Goal: Information Seeking & Learning: Compare options

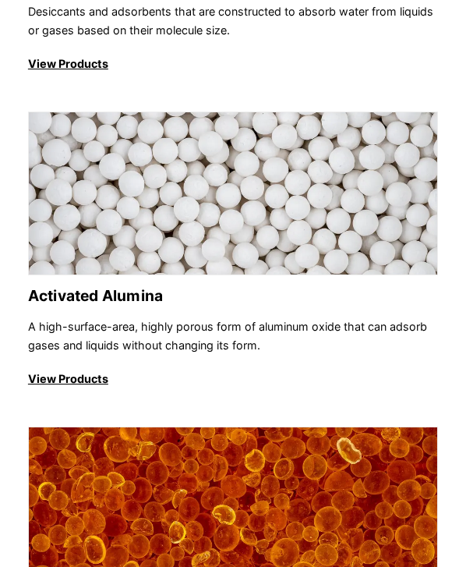
scroll to position [416, 0]
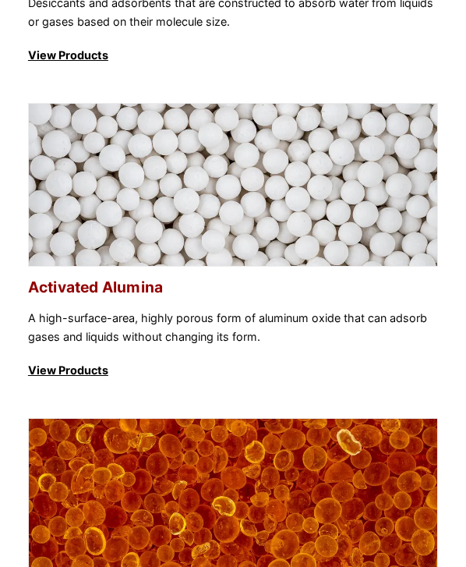
click at [211, 185] on img at bounding box center [233, 211] width 408 height 214
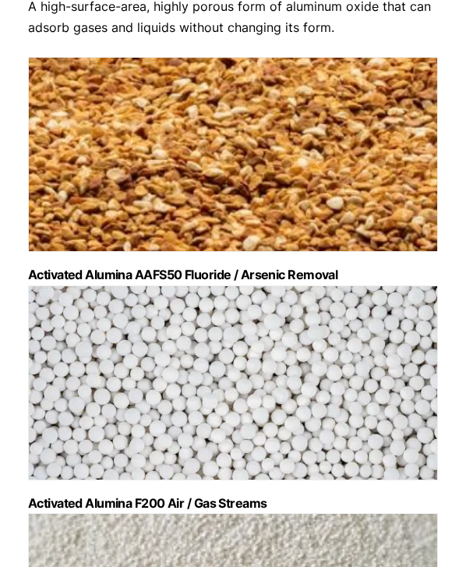
scroll to position [208, 0]
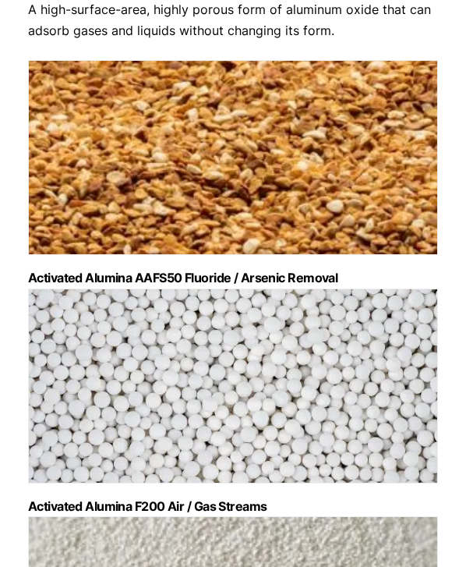
click at [212, 185] on img "Visit product category Activated Alumina AAFS50 Fluoride / Arsenic Removal" at bounding box center [233, 157] width 410 height 195
click at [202, 299] on img "Visit product category Activated Alumina F200 Air / Gas Streams" at bounding box center [233, 385] width 410 height 195
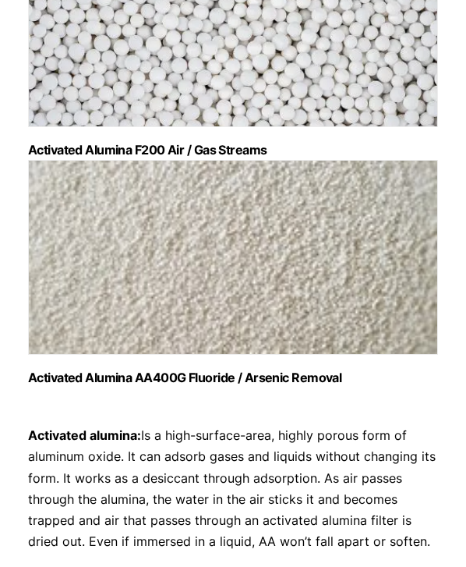
scroll to position [619, 0]
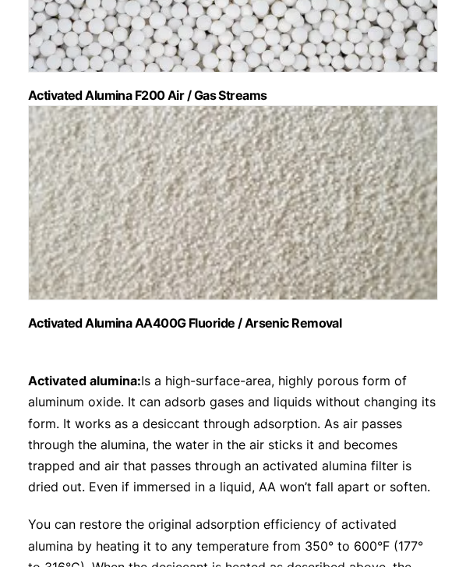
click at [231, 229] on img "Visit product category Activated Alumina AA400G Fluoride / Arsenic Removal" at bounding box center [233, 202] width 410 height 195
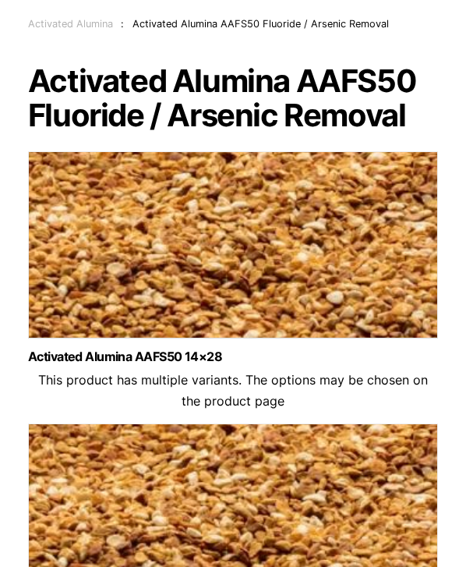
scroll to position [111, 0]
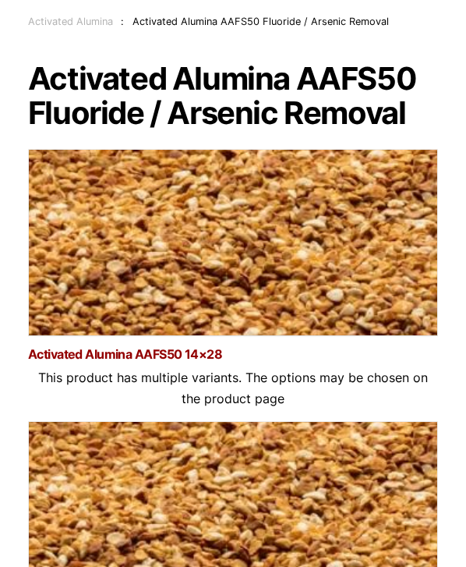
click at [124, 348] on link "Activated Alumina AAFS50 14×28" at bounding box center [233, 354] width 410 height 13
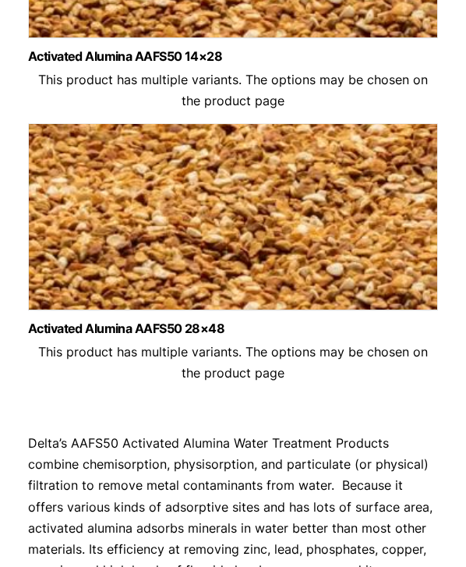
scroll to position [423, 0]
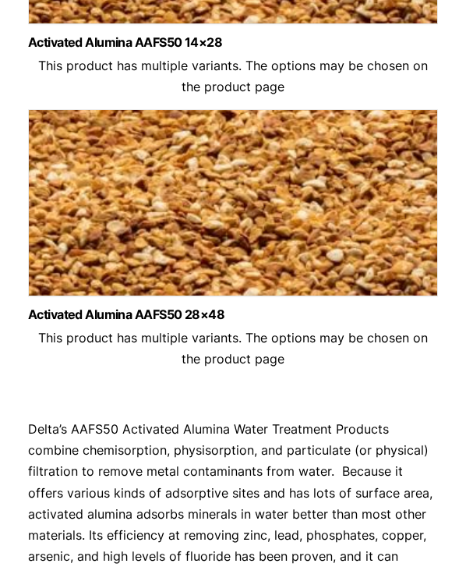
click at [198, 240] on img at bounding box center [233, 206] width 410 height 195
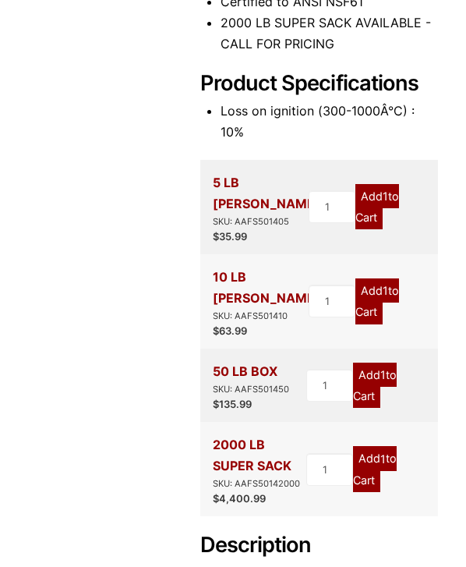
scroll to position [433, 0]
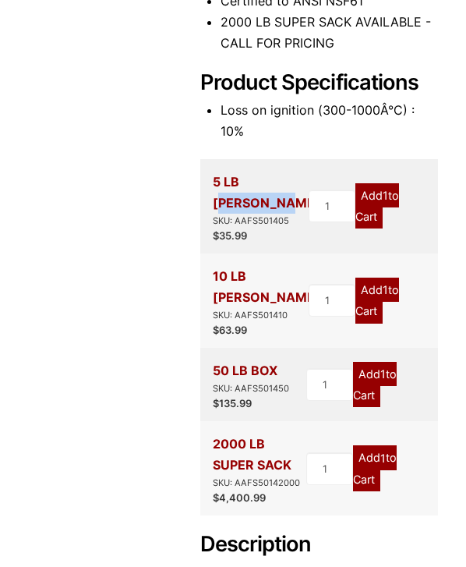
drag, startPoint x: 214, startPoint y: 182, endPoint x: 270, endPoint y: 180, distance: 56.2
click at [270, 180] on div "5 LB PAIL SKU: AAFS501405" at bounding box center [267, 199] width 108 height 57
copy div "5 LB [PERSON_NAME]"
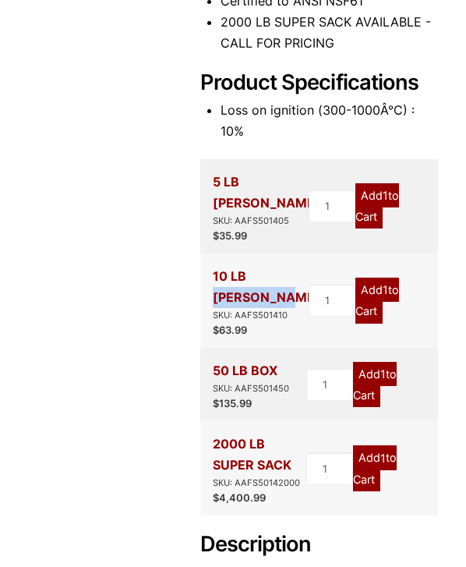
drag, startPoint x: 213, startPoint y: 256, endPoint x: 275, endPoint y: 255, distance: 62.4
click at [275, 266] on div "10 LB PAIL SKU: AAFS501410" at bounding box center [267, 294] width 108 height 57
copy div "10 LB [PERSON_NAME]"
drag, startPoint x: 213, startPoint y: 328, endPoint x: 277, endPoint y: 327, distance: 63.9
click at [277, 360] on div "50 LB BOX SKU: AAFS501450" at bounding box center [251, 378] width 76 height 36
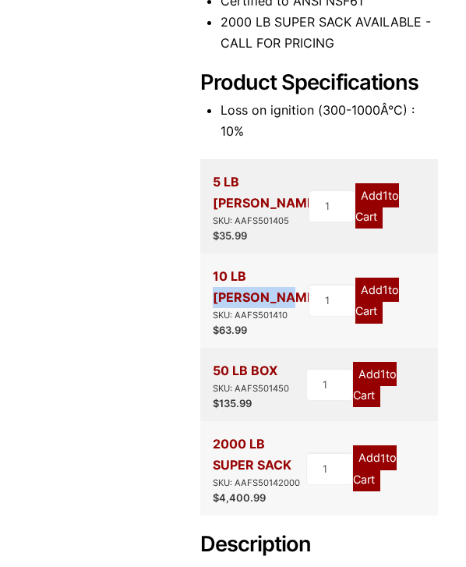
copy div "50 LB BOX"
drag, startPoint x: 214, startPoint y: 401, endPoint x: 291, endPoint y: 420, distance: 78.8
click at [291, 433] on div "2000 LB SUPER SACK SKU: AAFS50142000" at bounding box center [260, 461] width 94 height 57
copy div "2000 LB SUPER SACK"
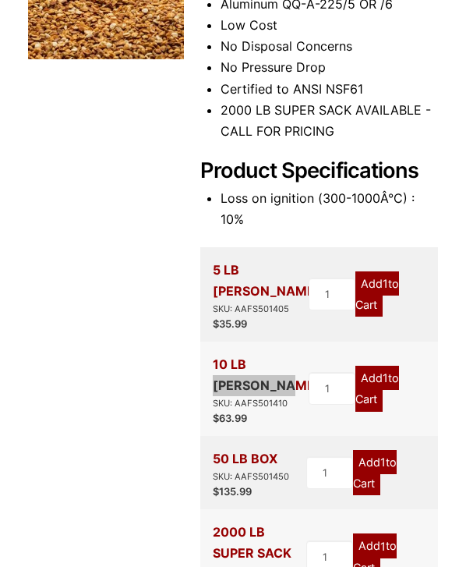
scroll to position [0, 0]
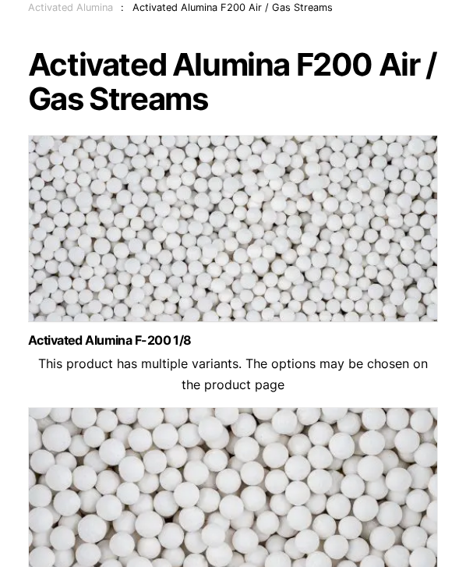
scroll to position [122, 0]
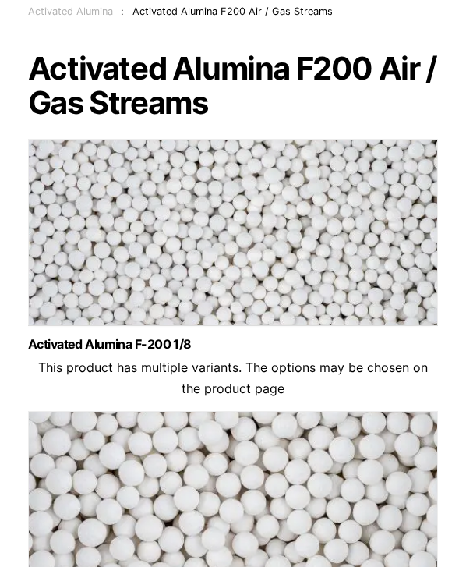
click at [280, 224] on img at bounding box center [233, 236] width 410 height 195
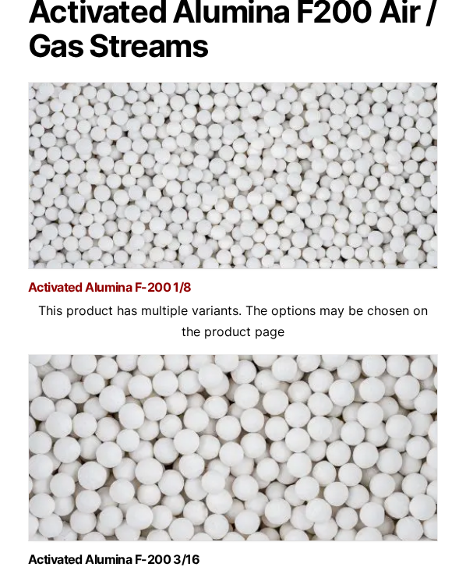
scroll to position [236, 0]
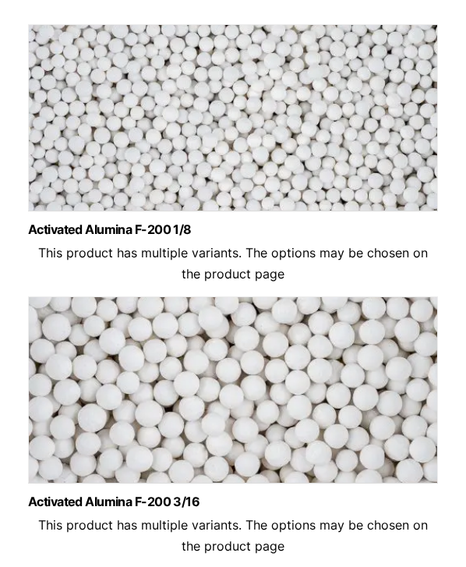
click at [293, 383] on img at bounding box center [233, 393] width 410 height 195
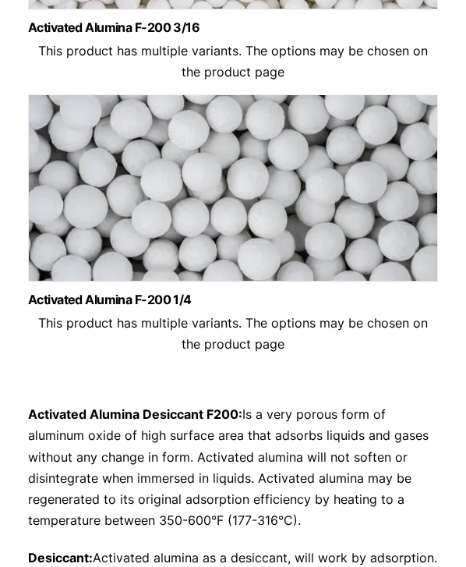
scroll to position [722, 0]
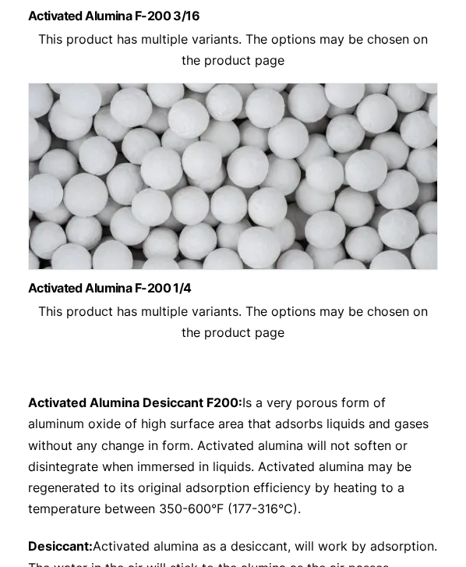
click at [243, 212] on img at bounding box center [233, 180] width 410 height 195
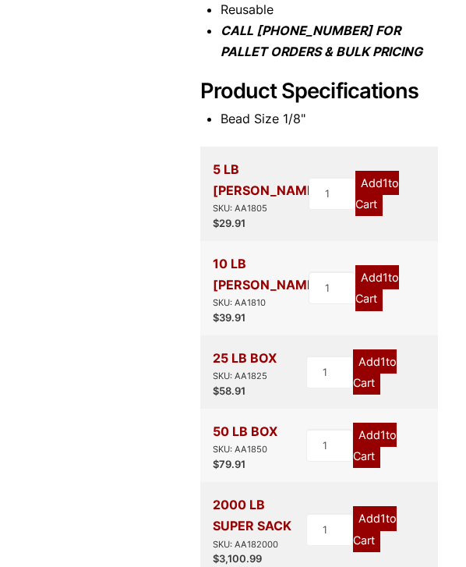
scroll to position [415, 0]
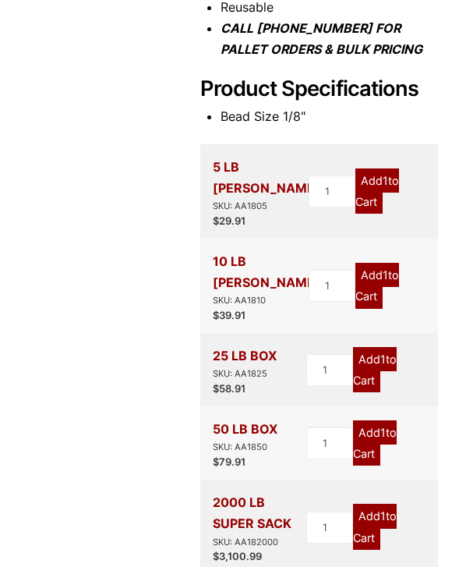
drag, startPoint x: 214, startPoint y: 313, endPoint x: 275, endPoint y: 313, distance: 60.8
click at [275, 345] on div "25 LB BOX SKU: AA1825" at bounding box center [245, 363] width 64 height 36
copy div "25 LB BOX"
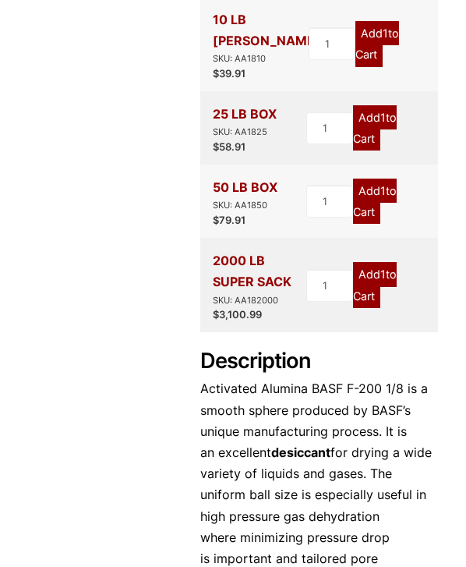
scroll to position [0, 0]
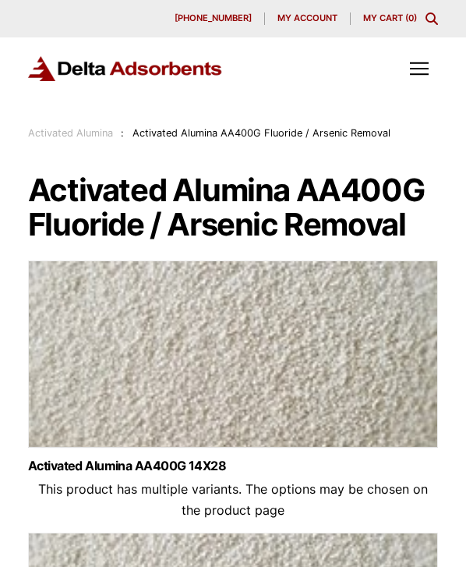
click at [229, 350] on img at bounding box center [233, 357] width 410 height 195
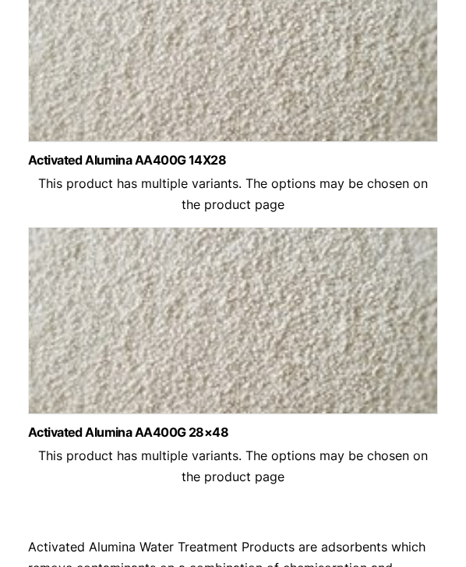
scroll to position [329, 0]
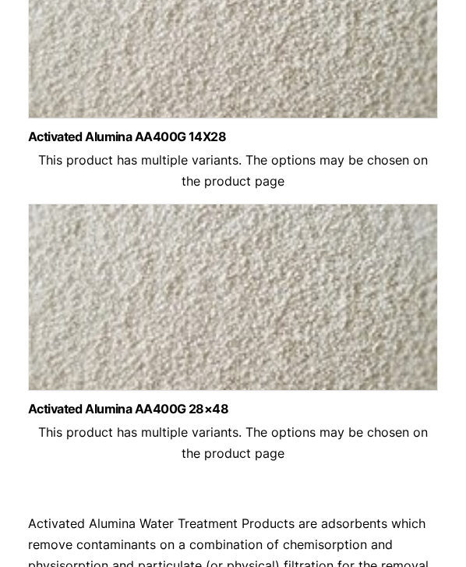
click at [168, 288] on img at bounding box center [233, 300] width 410 height 195
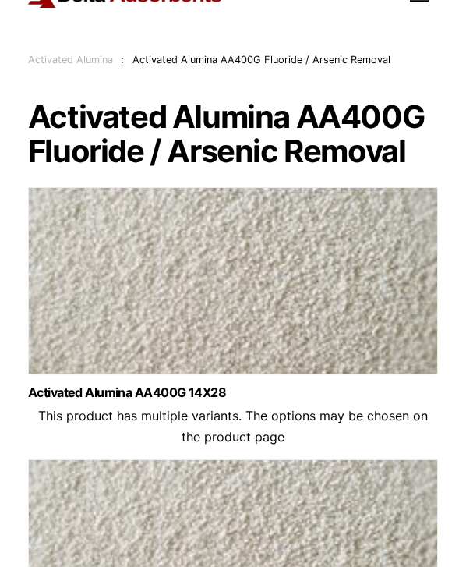
scroll to position [64, 0]
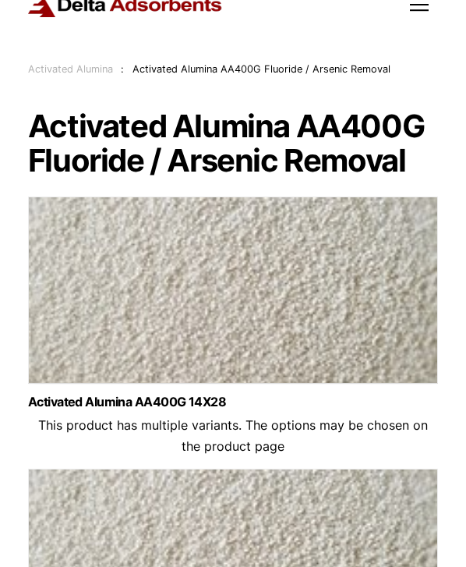
click at [89, 75] on link "Activated Alumina" at bounding box center [70, 69] width 85 height 12
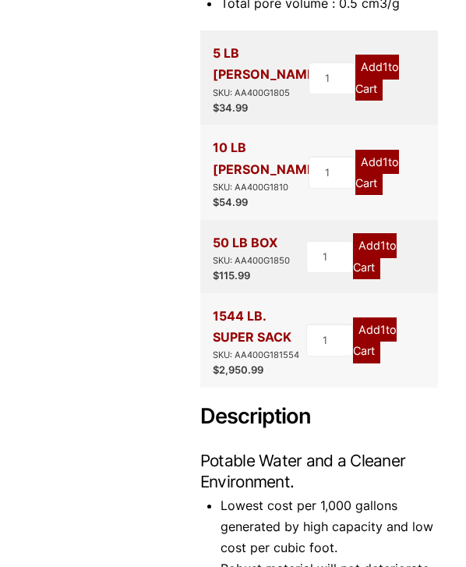
scroll to position [461, 0]
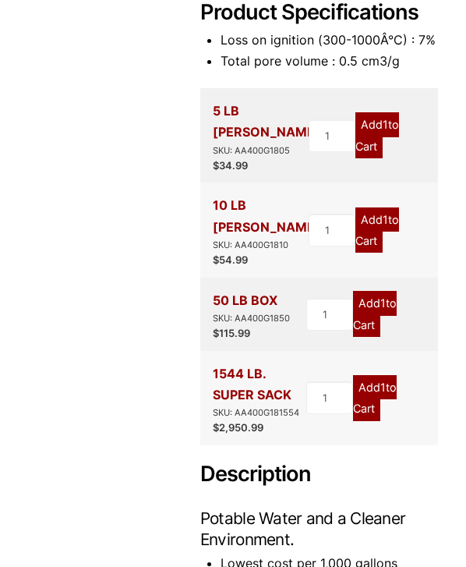
drag, startPoint x: 214, startPoint y: 330, endPoint x: 297, endPoint y: 349, distance: 84.7
click at [297, 363] on div "1544 LB. SUPER SACK SKU: AA400G181554" at bounding box center [260, 391] width 94 height 57
copy div "1544 LB. SUPER SACK"
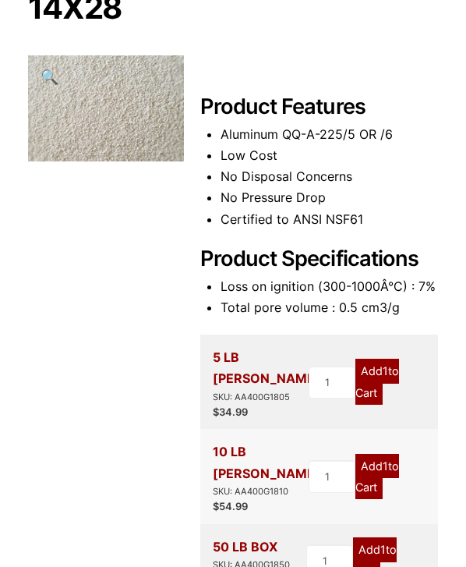
scroll to position [0, 0]
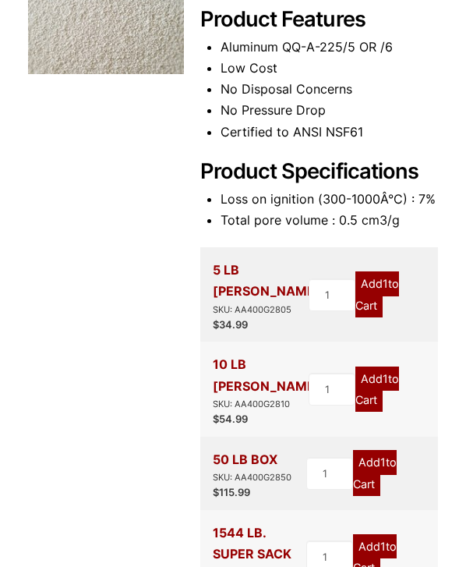
scroll to position [307, 0]
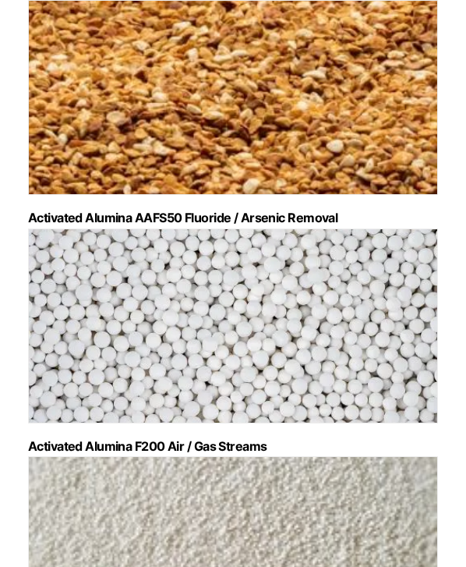
scroll to position [264, 0]
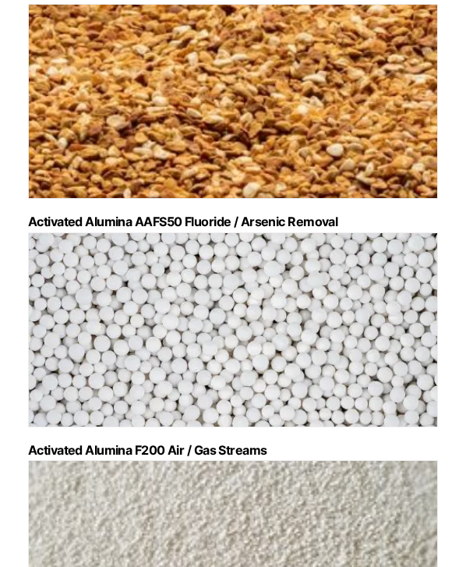
click at [258, 131] on img "Visit product category Activated Alumina AAFS50 Fluoride / Arsenic Removal" at bounding box center [233, 101] width 410 height 195
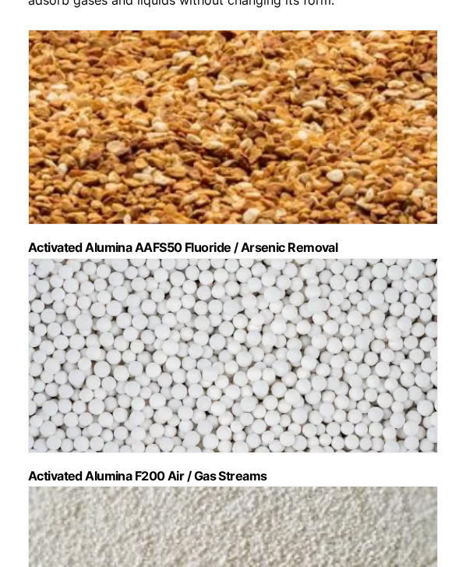
scroll to position [241, 0]
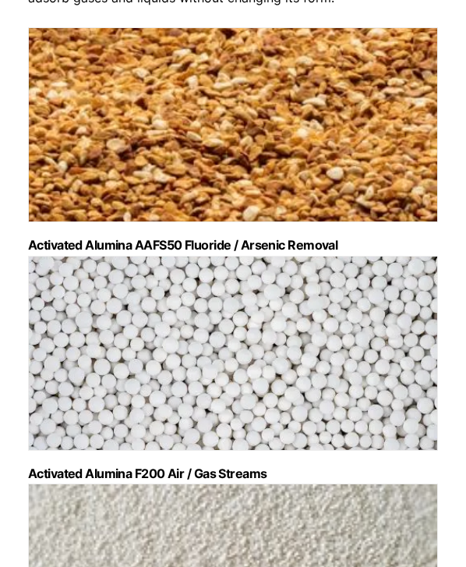
click at [216, 302] on img "Visit product category Activated Alumina F200 Air / Gas Streams" at bounding box center [233, 353] width 410 height 195
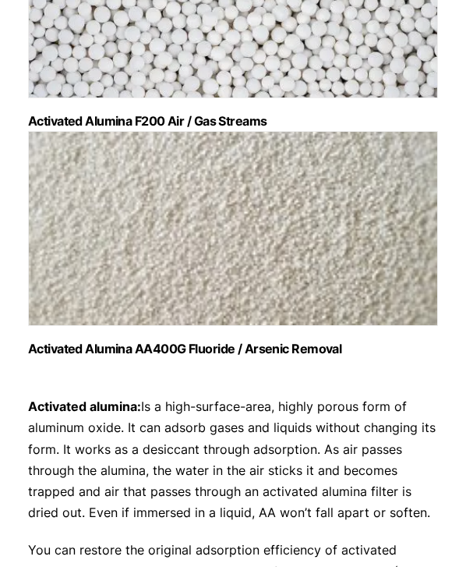
scroll to position [595, 0]
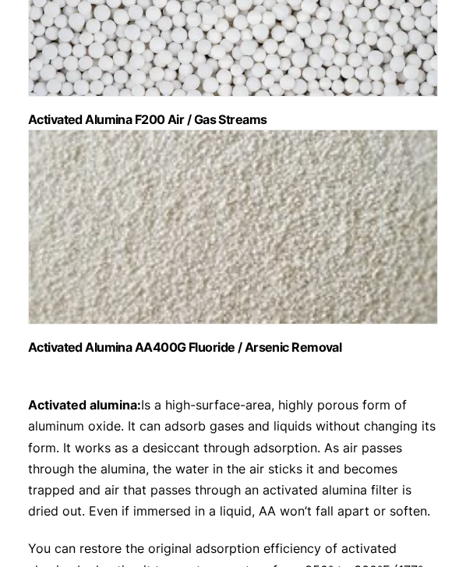
click at [245, 227] on img "Visit product category Activated Alumina AA400G Fluoride / Arsenic Removal" at bounding box center [233, 226] width 410 height 195
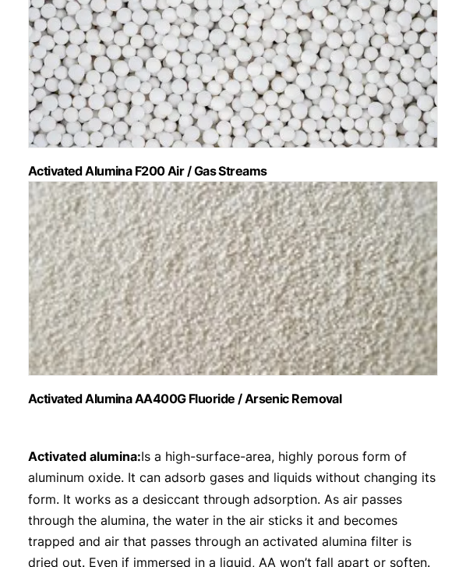
scroll to position [546, 0]
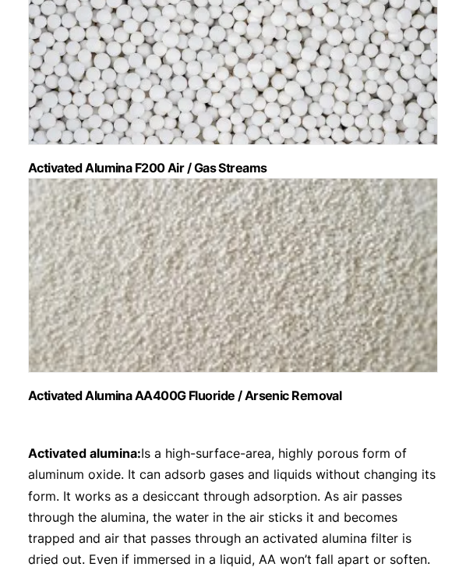
click at [135, 275] on img "Visit product category Activated Alumina AA400G Fluoride / Arsenic Removal" at bounding box center [233, 275] width 410 height 195
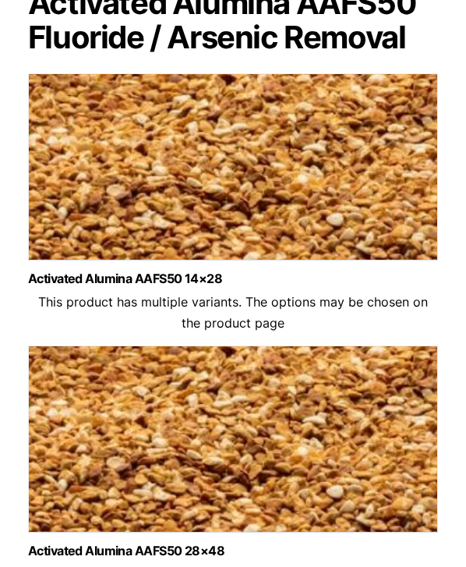
scroll to position [185, 0]
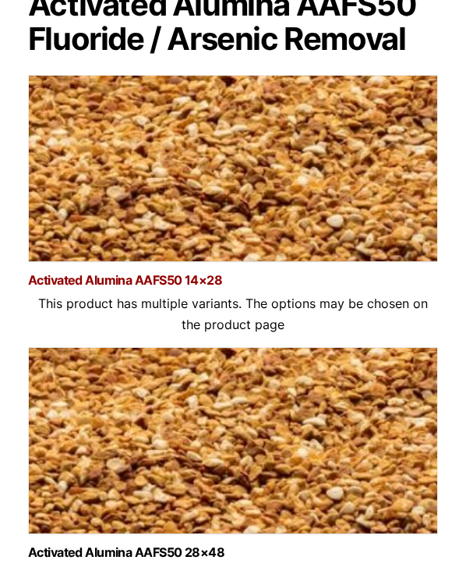
click at [87, 283] on link "Activated Alumina AAFS50 14×28" at bounding box center [233, 280] width 410 height 13
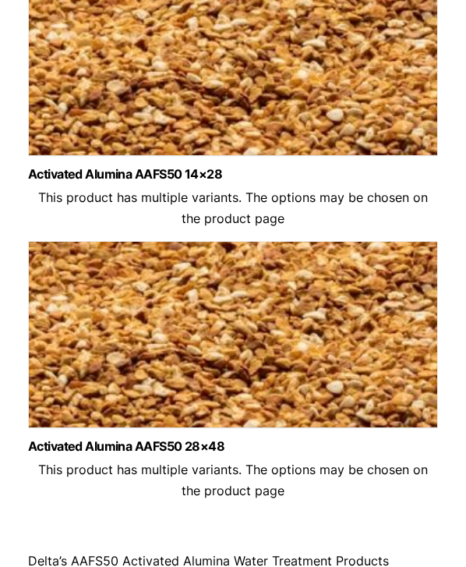
click at [194, 366] on img at bounding box center [233, 338] width 410 height 195
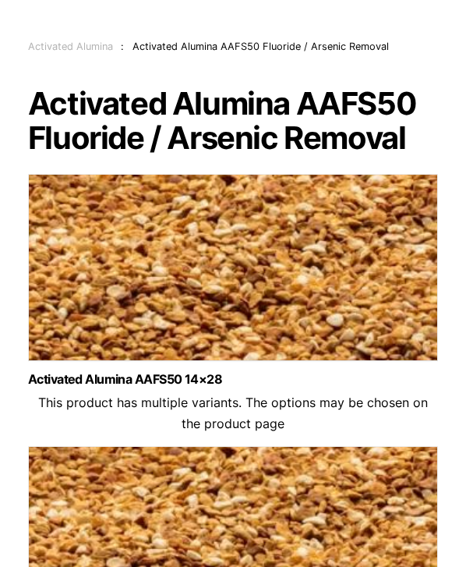
scroll to position [0, 0]
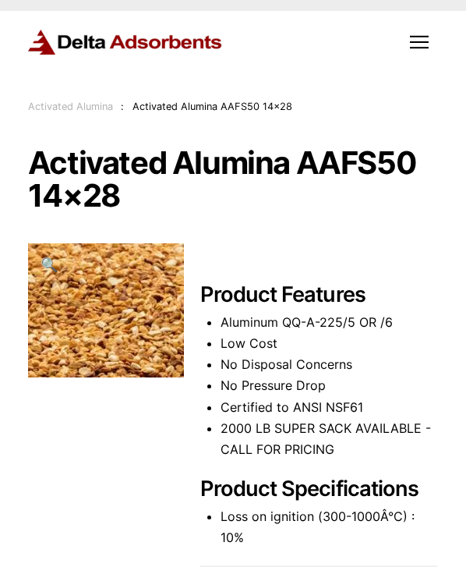
scroll to position [25, 0]
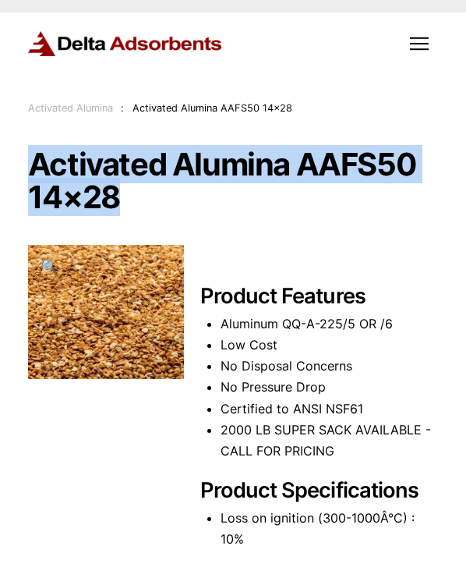
drag, startPoint x: 32, startPoint y: 161, endPoint x: 118, endPoint y: 200, distance: 95.2
click at [118, 200] on h1 "Activated Alumina AAFS50 14×28" at bounding box center [233, 180] width 410 height 65
copy h1 "Activated Alumina AAFS50 14×28"
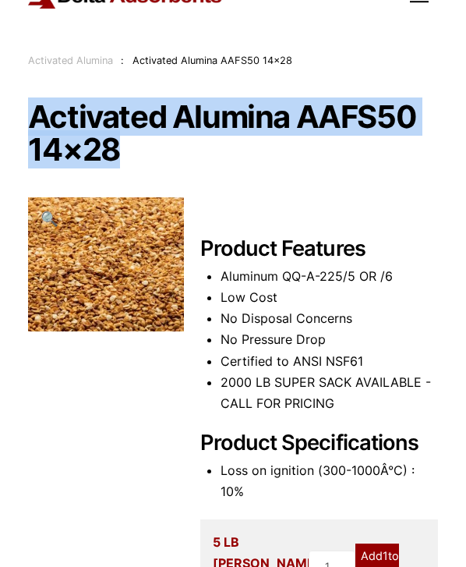
scroll to position [0, 0]
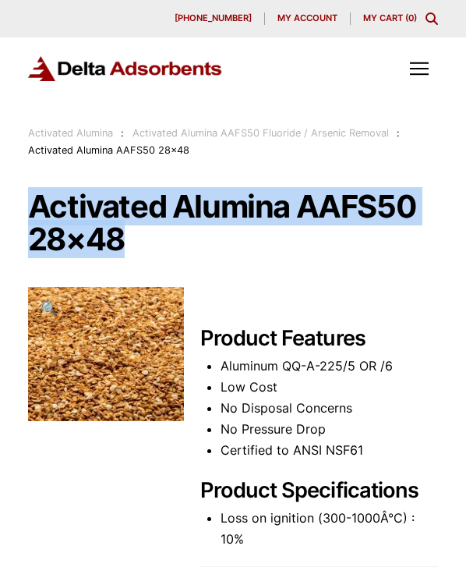
drag, startPoint x: 34, startPoint y: 206, endPoint x: 129, endPoint y: 241, distance: 102.1
click at [129, 241] on h1 "Activated Alumina AAFS50 28×48" at bounding box center [233, 222] width 410 height 65
copy h1 "Activated Alumina AAFS50 28×48"
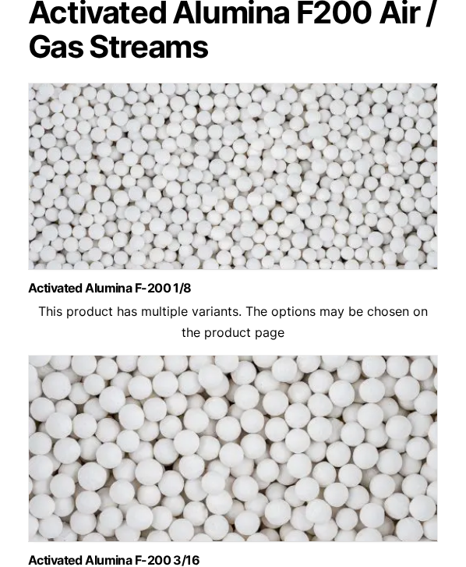
scroll to position [178, 0]
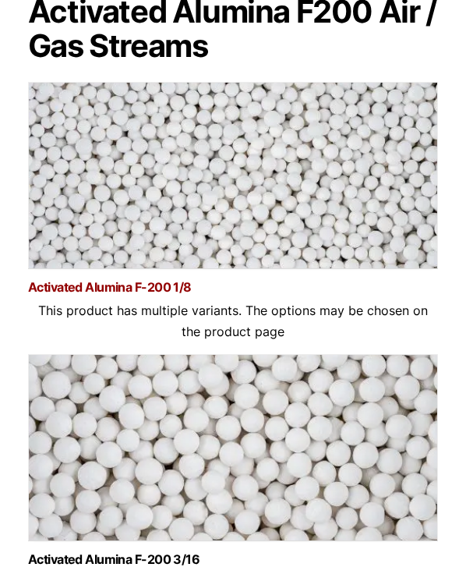
click at [129, 287] on link "Activated Alumina F-200 1/8" at bounding box center [233, 287] width 410 height 13
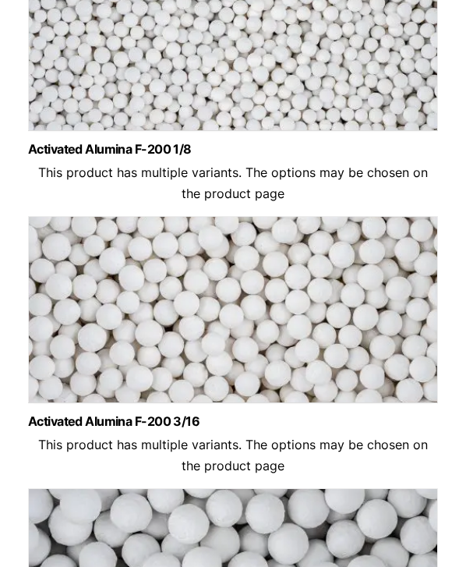
scroll to position [314, 0]
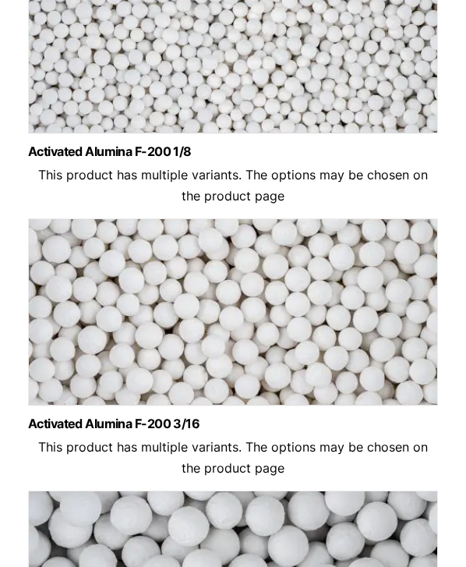
click at [203, 286] on img at bounding box center [233, 315] width 410 height 195
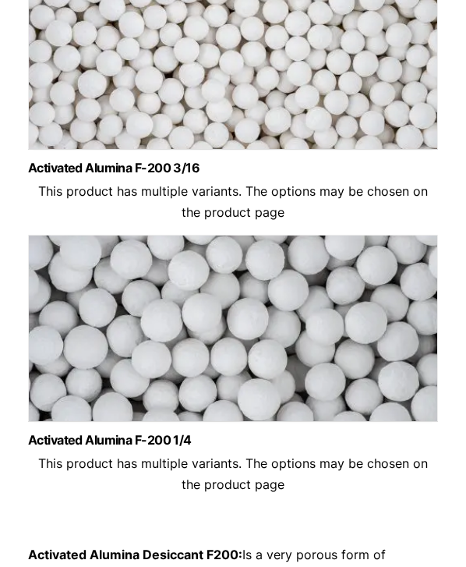
scroll to position [574, 0]
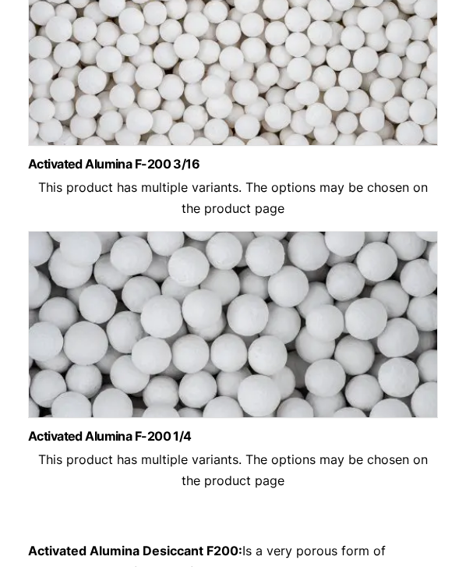
click at [238, 325] on img at bounding box center [233, 328] width 410 height 195
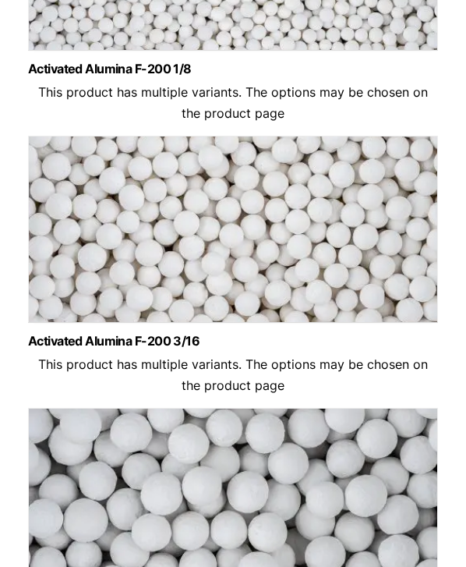
scroll to position [359, 0]
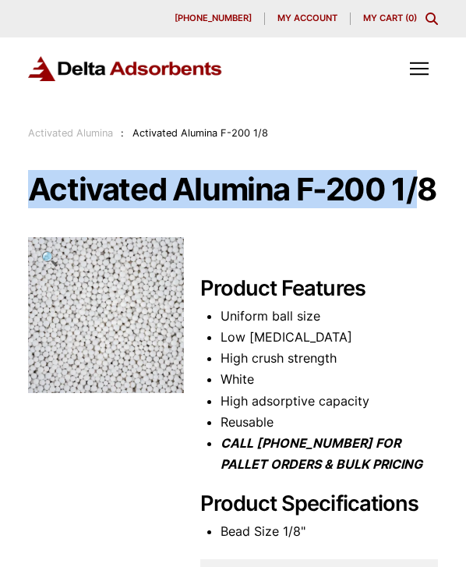
drag, startPoint x: 33, startPoint y: 187, endPoint x: 426, endPoint y: 185, distance: 392.8
click at [426, 185] on h1 "Activated Alumina F-200 1/8" at bounding box center [233, 189] width 410 height 33
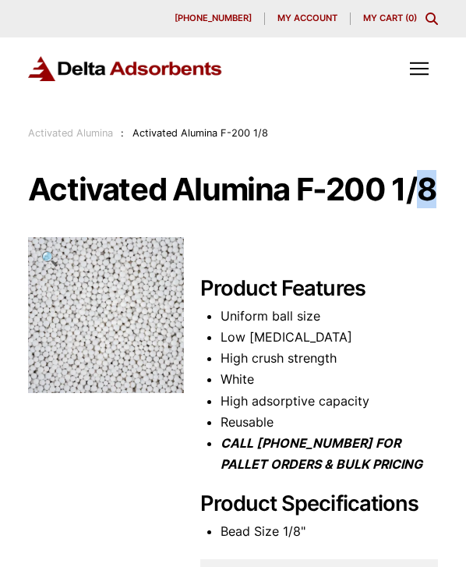
drag, startPoint x: 426, startPoint y: 185, endPoint x: 435, endPoint y: 185, distance: 9.4
click at [435, 185] on h1 "Activated Alumina F-200 1/8" at bounding box center [233, 189] width 410 height 33
click at [34, 189] on h1 "Activated Alumina F-200 1/8" at bounding box center [233, 189] width 410 height 33
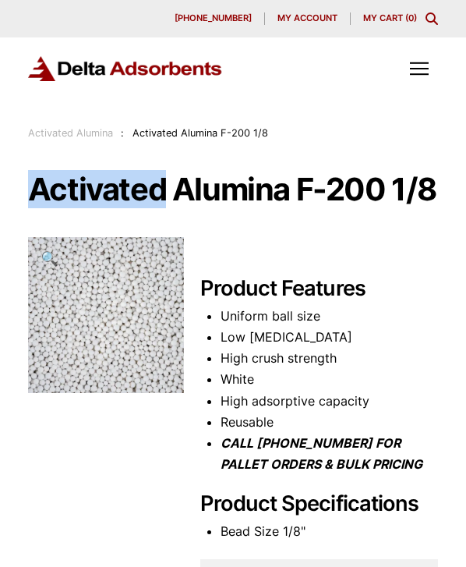
click at [34, 189] on h1 "Activated Alumina F-200 1/8" at bounding box center [233, 189] width 410 height 33
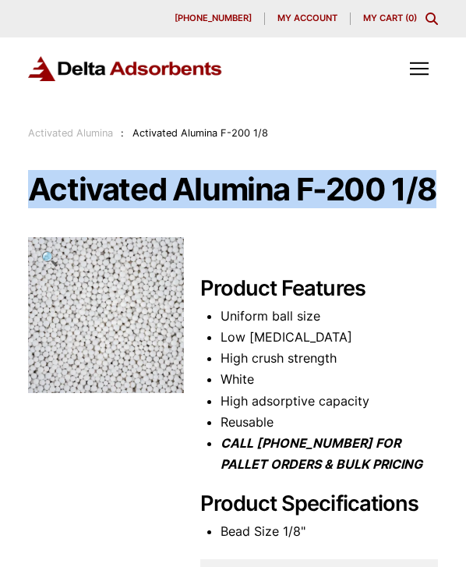
click at [34, 189] on h1 "Activated Alumina F-200 1/8" at bounding box center [233, 189] width 410 height 33
copy h1 "Activated Alumina F-200 1/8"
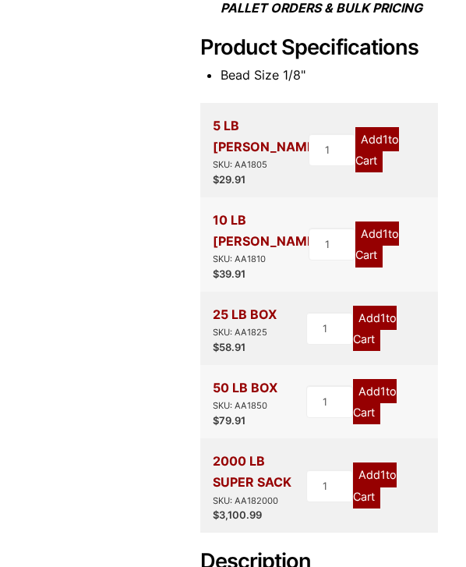
scroll to position [458, 0]
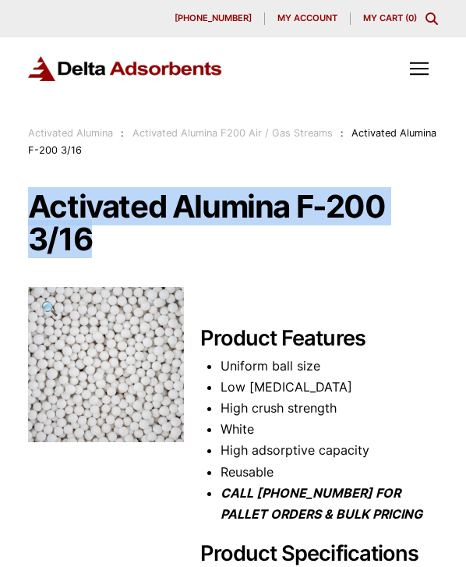
drag, startPoint x: 36, startPoint y: 200, endPoint x: 88, endPoint y: 242, distance: 67.1
click at [88, 242] on h1 "Activated Alumina F-200 3/16" at bounding box center [233, 222] width 410 height 65
copy h1 "Activated Alumina F-200 3/16"
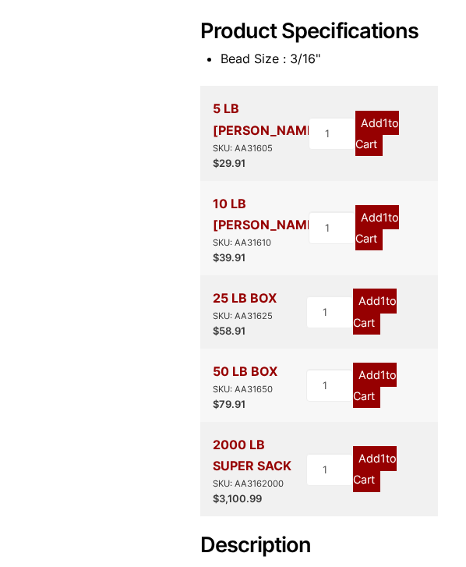
scroll to position [526, 0]
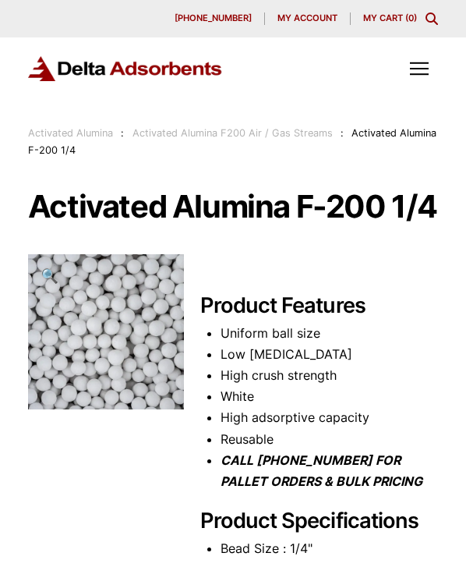
click at [125, 211] on h1 "Activated Alumina F-200 1/4" at bounding box center [233, 206] width 410 height 33
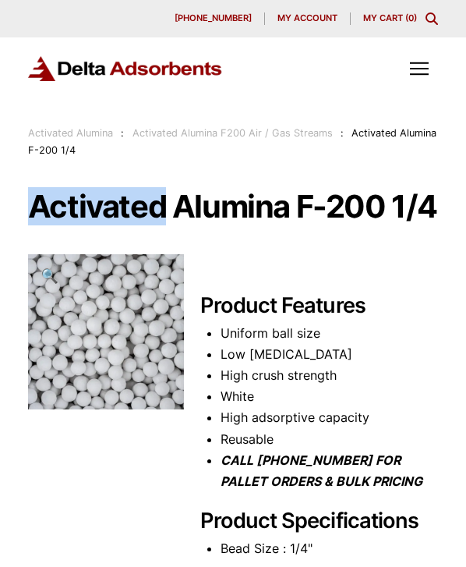
click at [125, 211] on h1 "Activated Alumina F-200 1/4" at bounding box center [233, 206] width 410 height 33
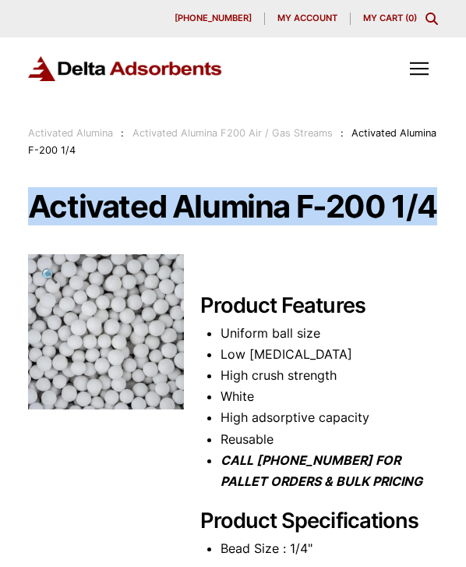
click at [125, 211] on h1 "Activated Alumina F-200 1/4" at bounding box center [233, 206] width 410 height 33
copy h1 "Activated Alumina F-200 1/4"
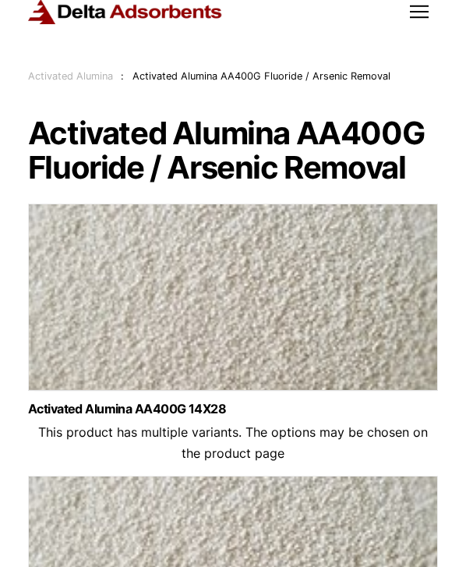
scroll to position [55, 0]
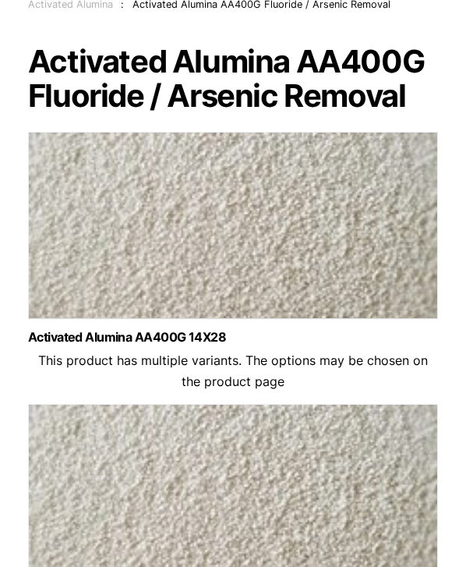
scroll to position [132, 0]
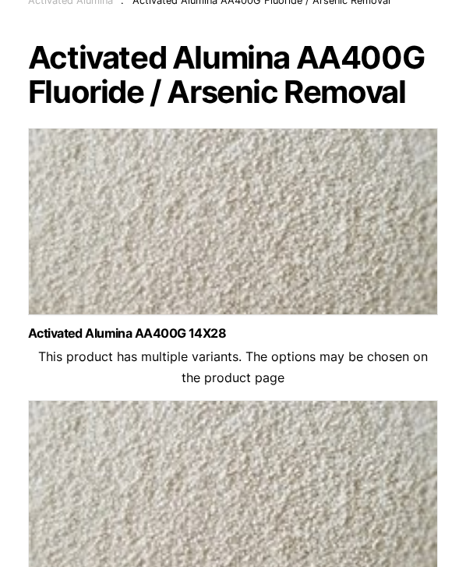
click at [155, 225] on img at bounding box center [233, 225] width 410 height 195
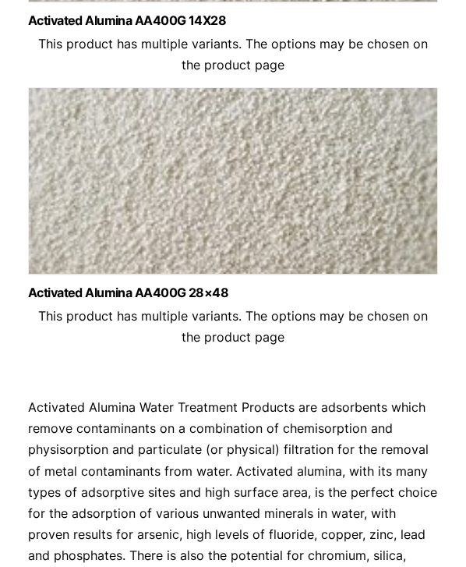
scroll to position [446, 0]
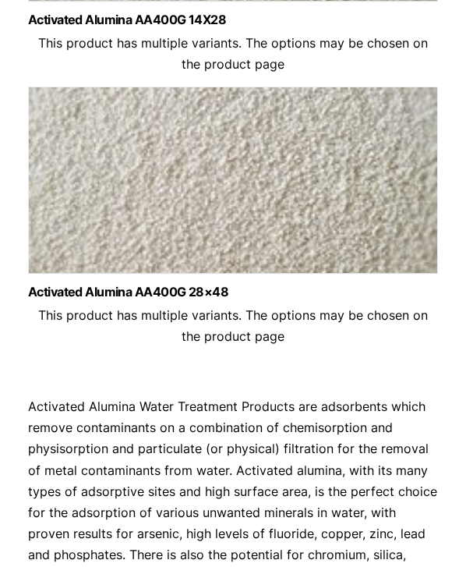
click at [149, 186] on img at bounding box center [233, 184] width 410 height 195
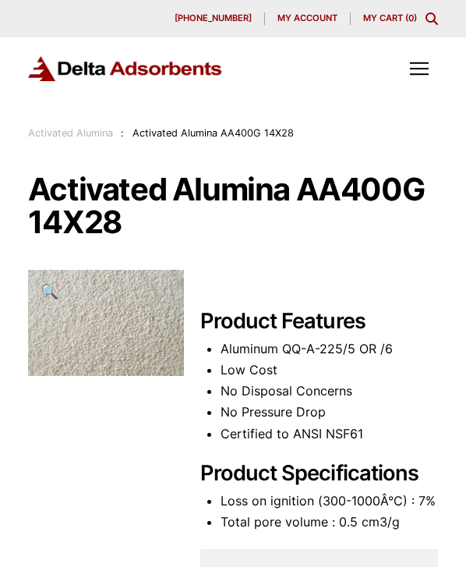
click at [99, 190] on h1 "Activated Alumina AA400G 14X28" at bounding box center [233, 205] width 410 height 65
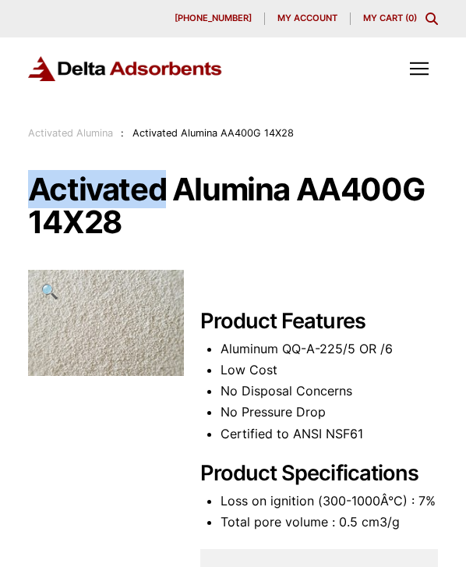
click at [99, 190] on h1 "Activated Alumina AA400G 14X28" at bounding box center [233, 205] width 410 height 65
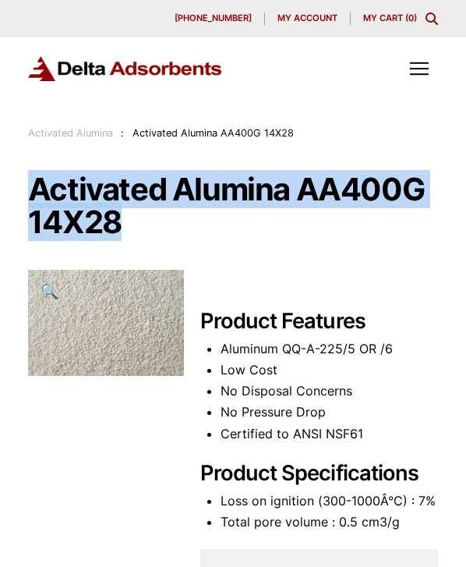
click at [99, 190] on h1 "Activated Alumina AA400G 14X28" at bounding box center [233, 205] width 410 height 65
copy h1 "Activated Alumina AA400G 14X28"
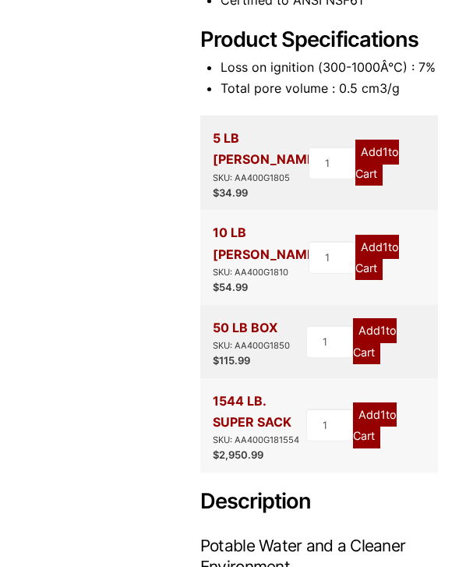
scroll to position [438, 0]
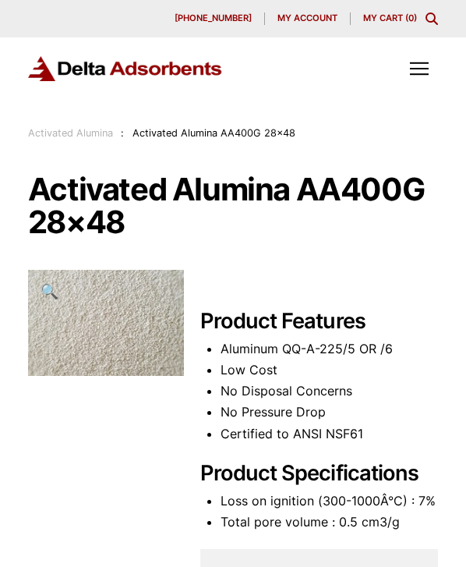
click at [34, 175] on h1 "Activated Alumina AA400G 28×48" at bounding box center [233, 205] width 410 height 65
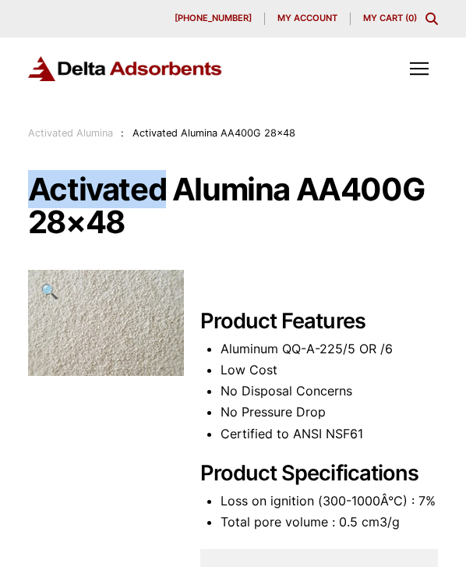
click at [34, 175] on h1 "Activated Alumina AA400G 28×48" at bounding box center [233, 205] width 410 height 65
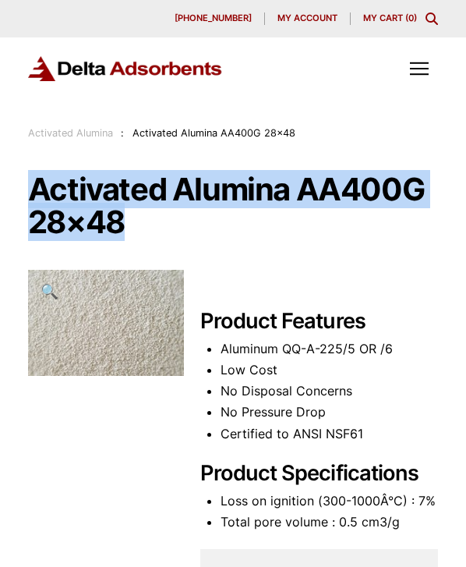
click at [34, 175] on h1 "Activated Alumina AA400G 28×48" at bounding box center [233, 205] width 410 height 65
copy h1 "Activated Alumina AA400G 28×48"
click at [105, 130] on link "Activated Alumina" at bounding box center [70, 133] width 85 height 12
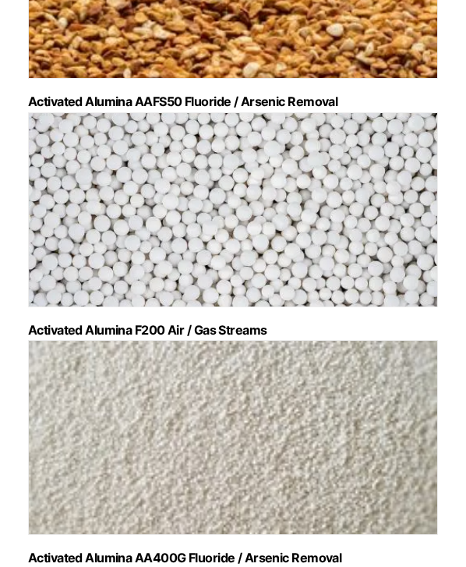
scroll to position [383, 0]
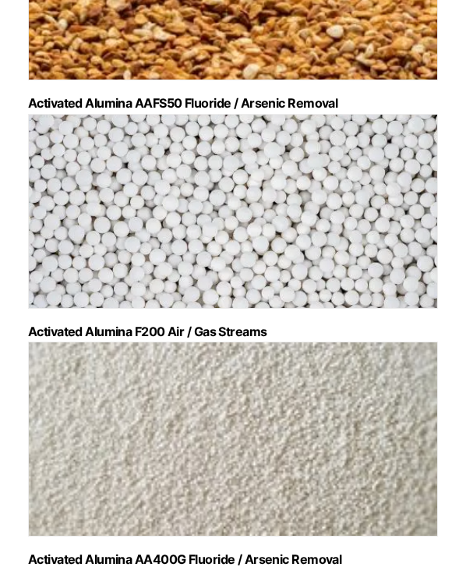
click at [242, 415] on img "Visit product category Activated Alumina AA400G Fluoride / Arsenic Removal" at bounding box center [233, 438] width 410 height 195
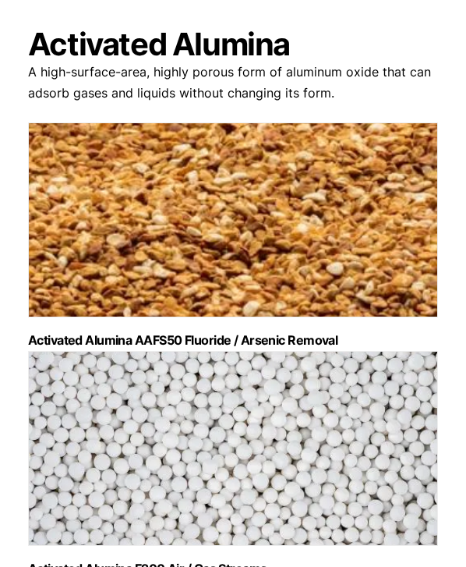
scroll to position [147, 0]
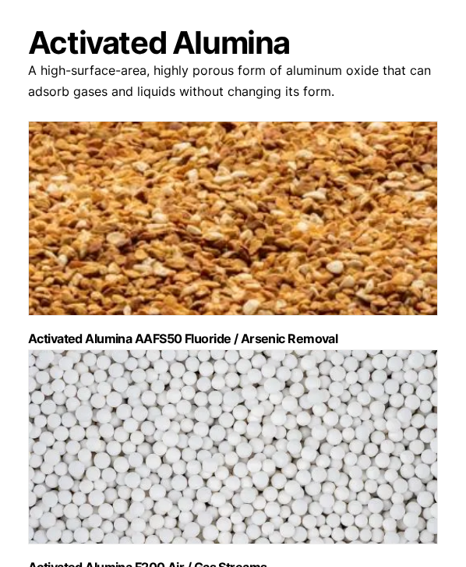
click at [124, 352] on img "Visit product category Activated Alumina F200 Air / Gas Streams" at bounding box center [233, 446] width 410 height 195
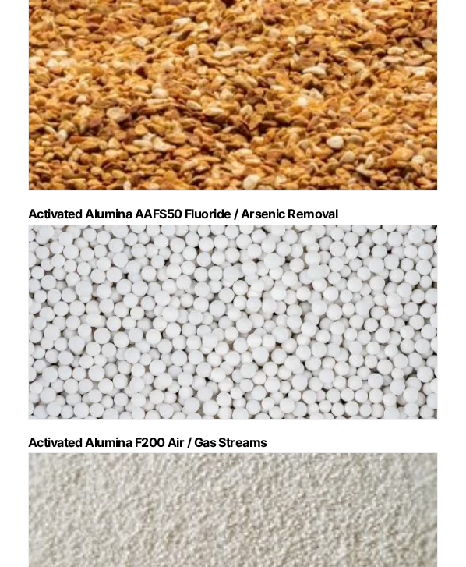
scroll to position [260, 0]
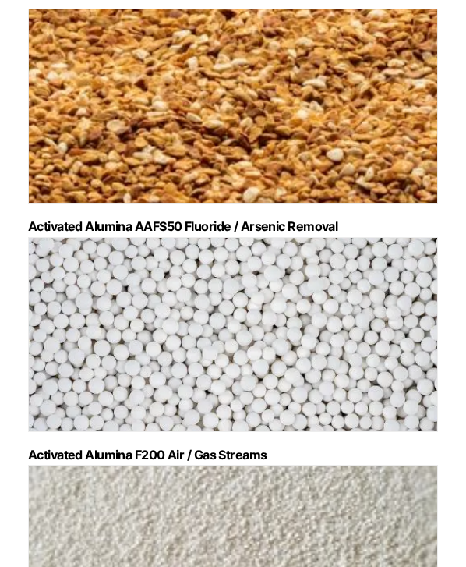
click at [151, 151] on img "Visit product category Activated Alumina AAFS50 Fluoride / Arsenic Removal" at bounding box center [233, 106] width 410 height 195
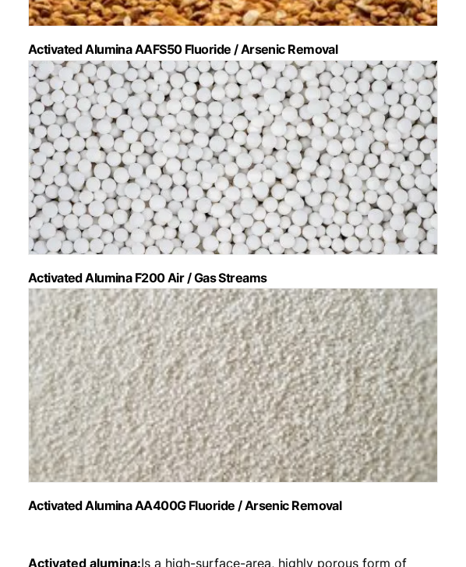
scroll to position [438, 0]
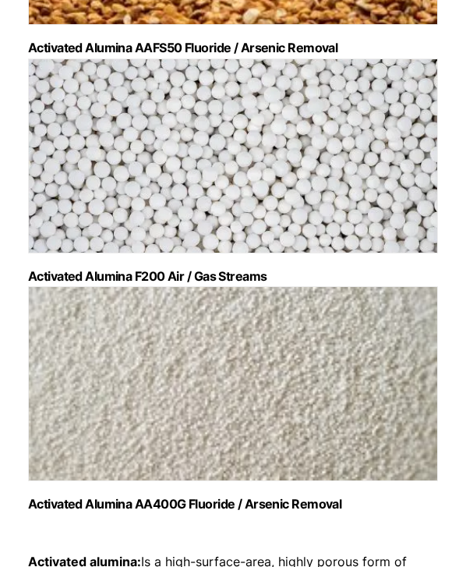
click at [194, 422] on img "Visit product category Activated Alumina AA400G Fluoride / Arsenic Removal" at bounding box center [233, 383] width 410 height 195
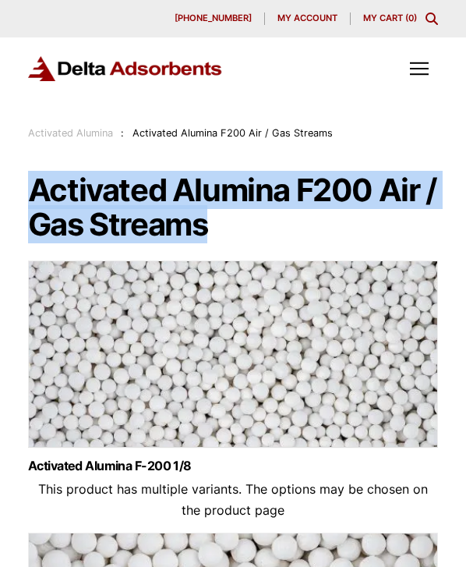
drag, startPoint x: 34, startPoint y: 187, endPoint x: 214, endPoint y: 220, distance: 182.2
click at [214, 220] on h1 "Activated Alumina F200 Air / Gas Streams" at bounding box center [233, 207] width 410 height 69
copy h1 "Activated Alumina F200 Air / Gas Streams"
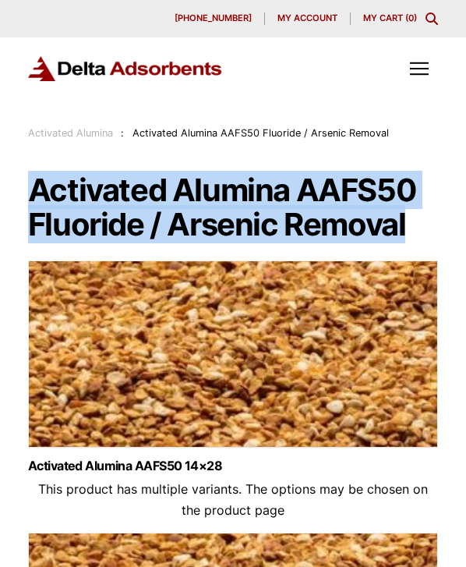
drag, startPoint x: 32, startPoint y: 187, endPoint x: 408, endPoint y: 227, distance: 377.8
click at [408, 227] on h1 "Activated Alumina AAFS50 Fluoride / Arsenic Removal" at bounding box center [233, 207] width 410 height 69
copy h1 "Activated Alumina AAFS50 Fluoride / Arsenic Removal"
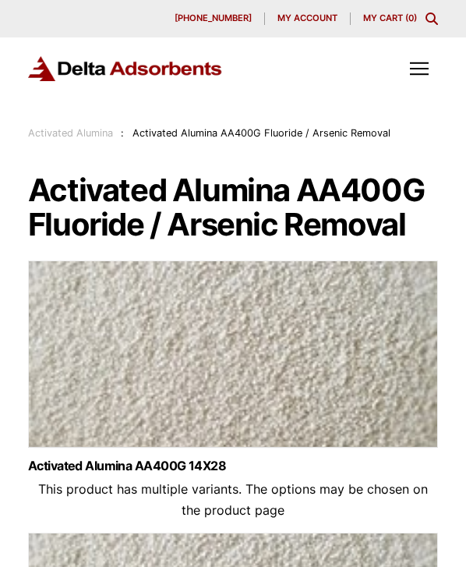
click at [66, 182] on h1 "Activated Alumina AA400G Fluoride / Arsenic Removal" at bounding box center [233, 207] width 410 height 69
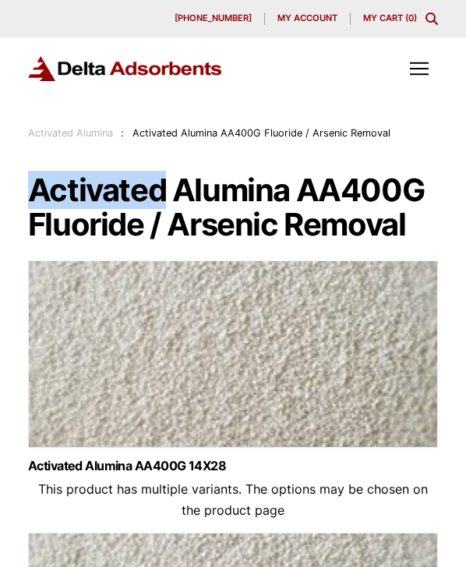
click at [66, 182] on h1 "Activated Alumina AA400G Fluoride / Arsenic Removal" at bounding box center [233, 207] width 410 height 69
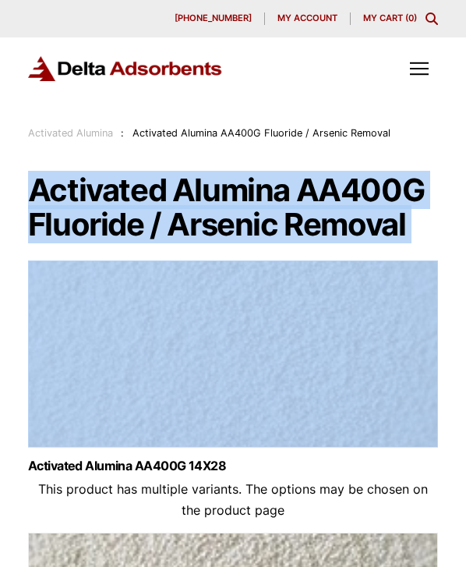
click at [66, 182] on h1 "Activated Alumina AA400G Fluoride / Arsenic Removal" at bounding box center [233, 207] width 410 height 69
copy div "Activated Alumina AA400G Fluoride / Arsenic Removal"
click at [76, 129] on link "Activated Alumina" at bounding box center [70, 133] width 85 height 12
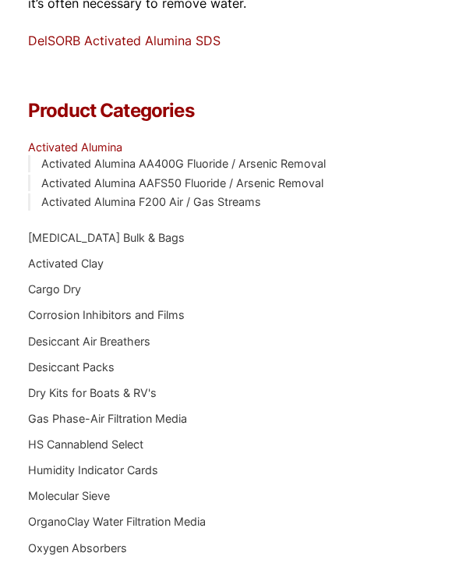
scroll to position [1305, 0]
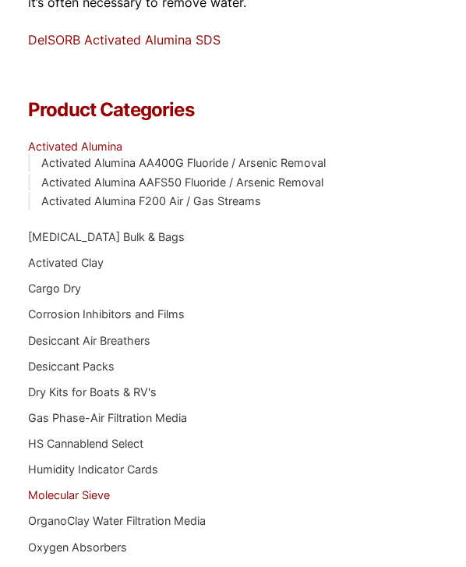
click at [74, 495] on link "Molecular Sieve" at bounding box center [69, 494] width 82 height 13
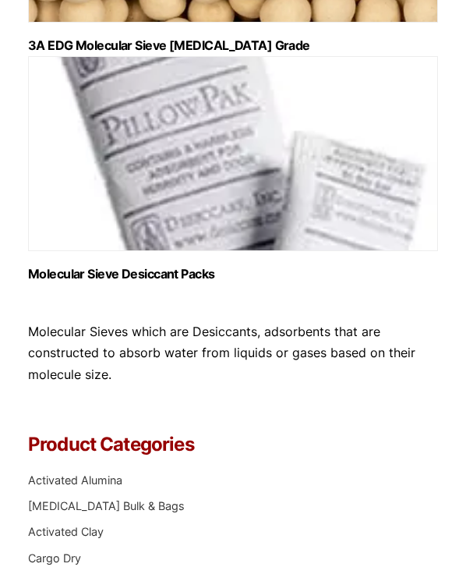
scroll to position [1804, 0]
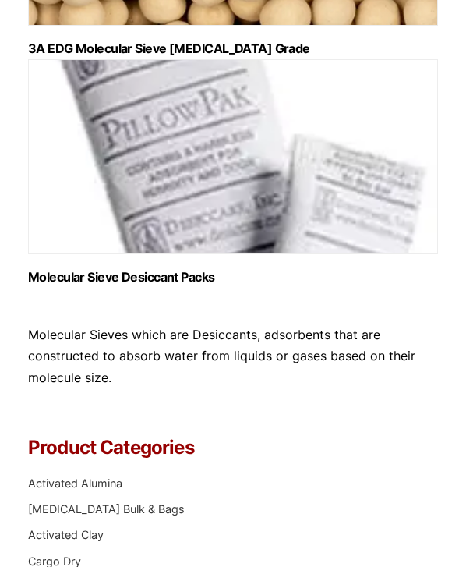
click at [170, 208] on img "Visit product category Molecular Sieve Desiccant Packs" at bounding box center [233, 156] width 410 height 195
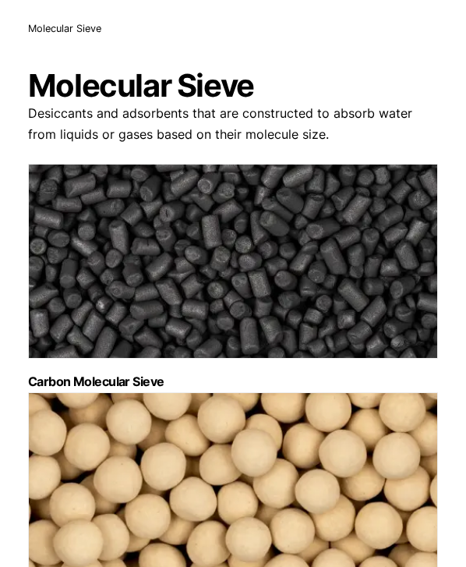
scroll to position [77, 0]
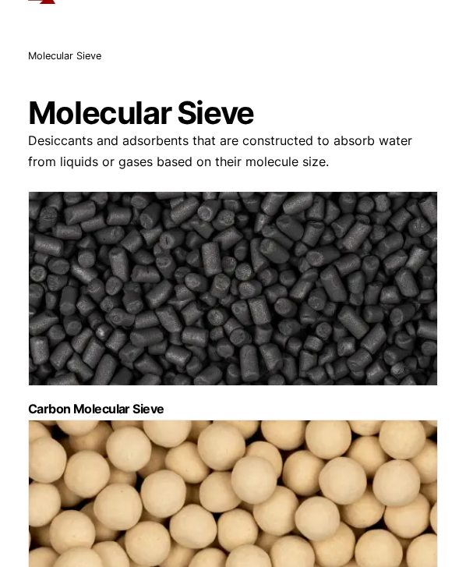
click at [200, 276] on img "Visit product category Carbon Molecular Sieve" at bounding box center [233, 288] width 410 height 195
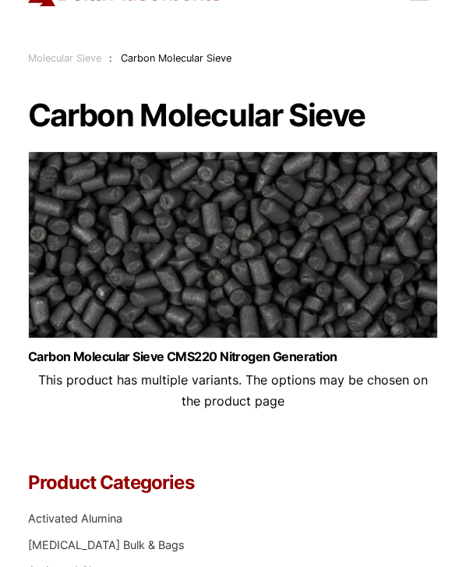
scroll to position [72, 0]
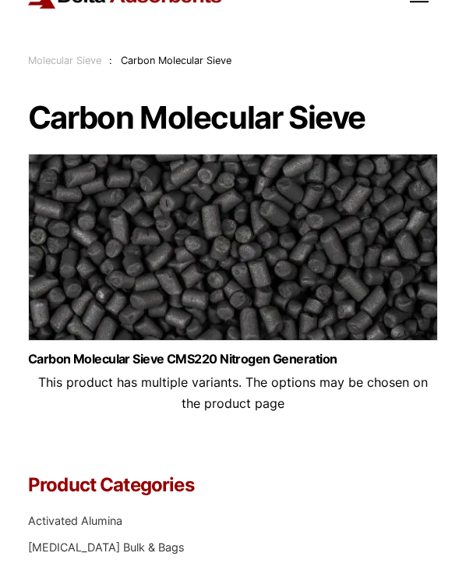
click at [172, 280] on img at bounding box center [233, 251] width 410 height 195
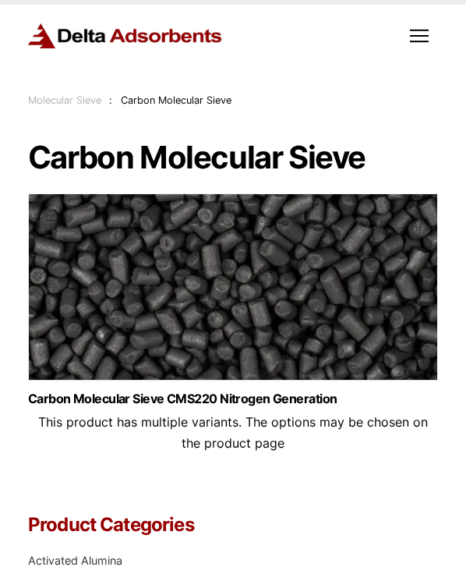
scroll to position [34, 0]
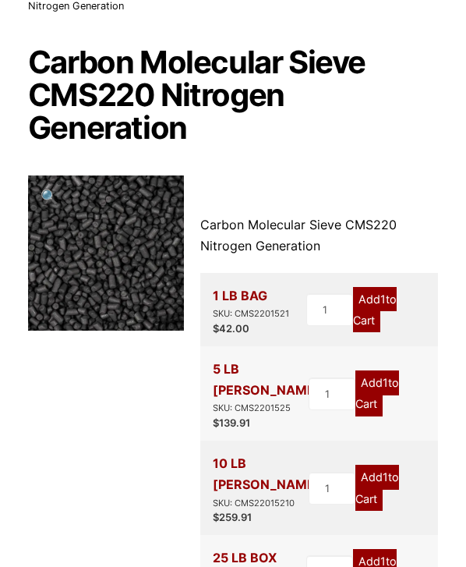
scroll to position [121, 0]
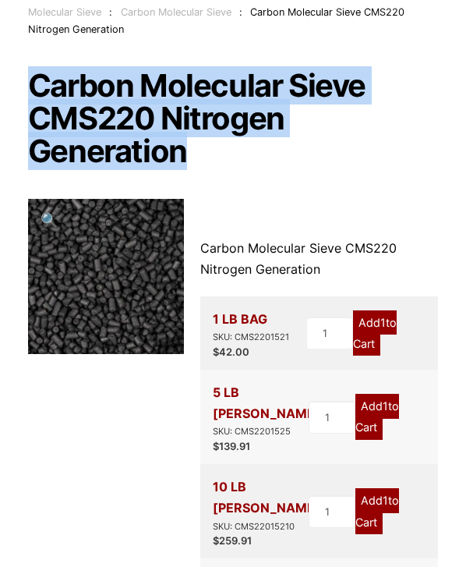
drag, startPoint x: 30, startPoint y: 83, endPoint x: 192, endPoint y: 158, distance: 177.8
click at [192, 158] on h1 "Carbon Molecular Sieve CMS220 Nitrogen Generation" at bounding box center [233, 118] width 410 height 98
copy h1 "Carbon Molecular Sieve CMS220 Nitrogen Generation"
click at [231, 312] on div "1 LB BAG SKU: CMS2201521" at bounding box center [251, 327] width 76 height 36
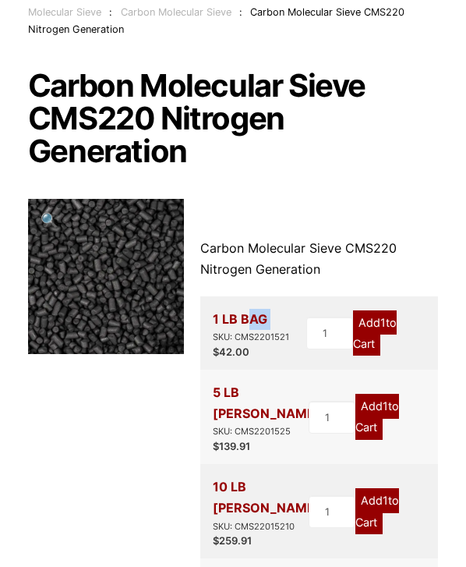
click at [231, 312] on div "1 LB BAG SKU: CMS2201521" at bounding box center [251, 327] width 76 height 36
copy div "1 LB BAG"
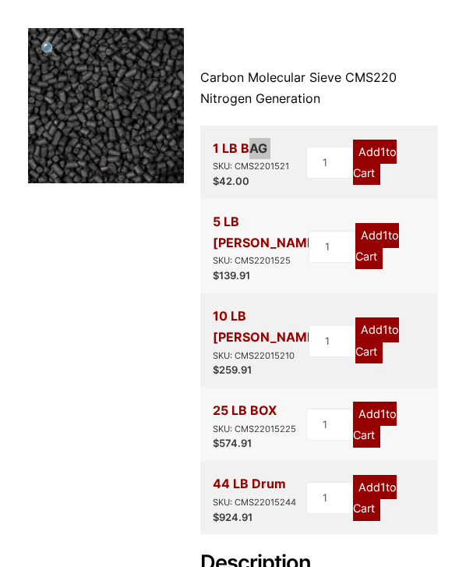
scroll to position [298, 0]
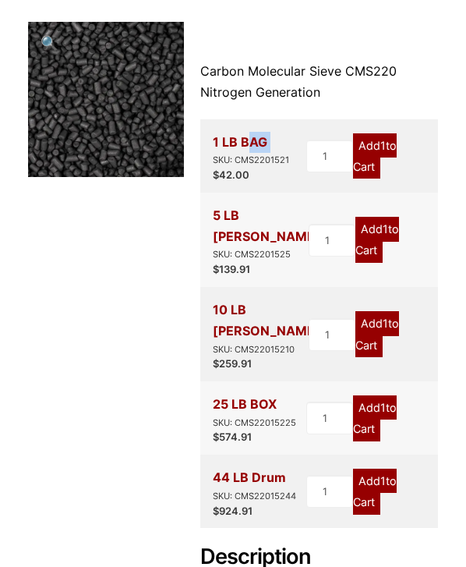
drag, startPoint x: 215, startPoint y: 433, endPoint x: 288, endPoint y: 430, distance: 72.6
click at [288, 467] on div "44 LB Drum SKU: CMS22015244" at bounding box center [254, 485] width 83 height 36
copy div "44 LB Drum"
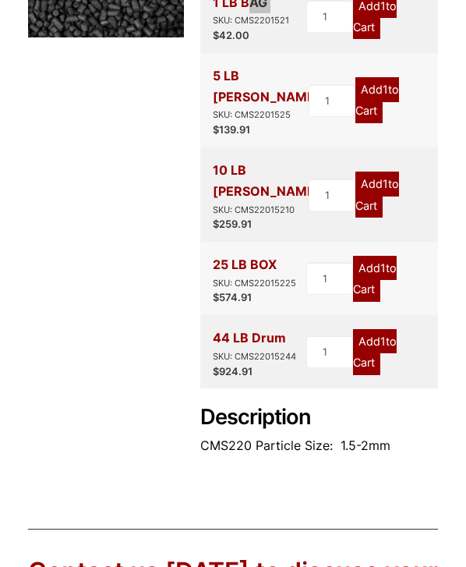
scroll to position [0, 0]
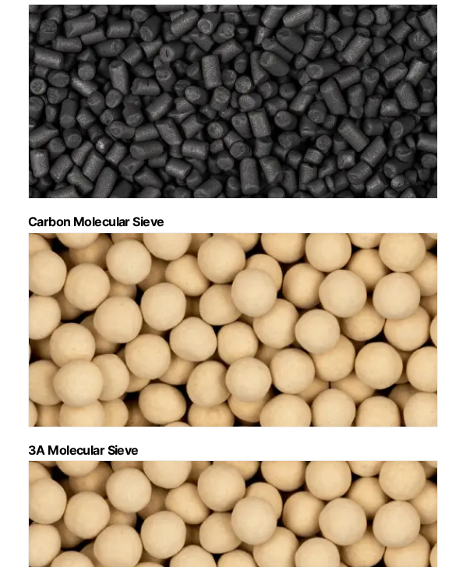
scroll to position [276, 0]
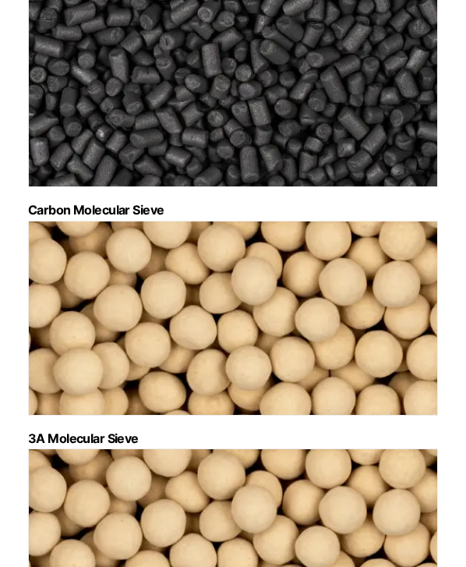
click at [202, 314] on img "Visit product category 3A Molecular Sieve" at bounding box center [233, 318] width 410 height 195
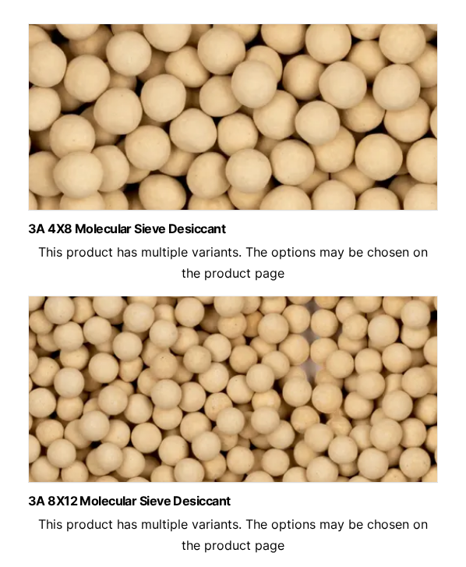
scroll to position [200, 0]
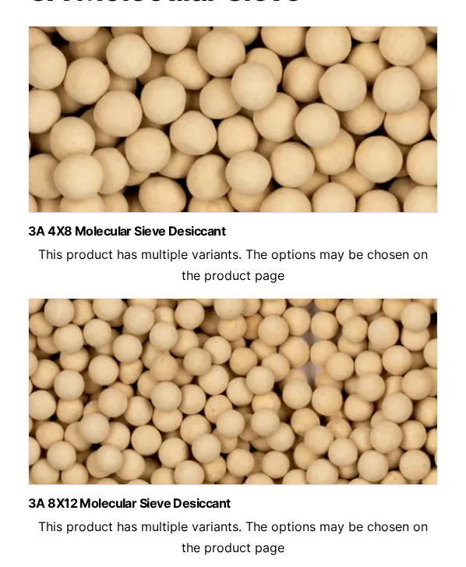
click at [155, 182] on img at bounding box center [233, 123] width 410 height 195
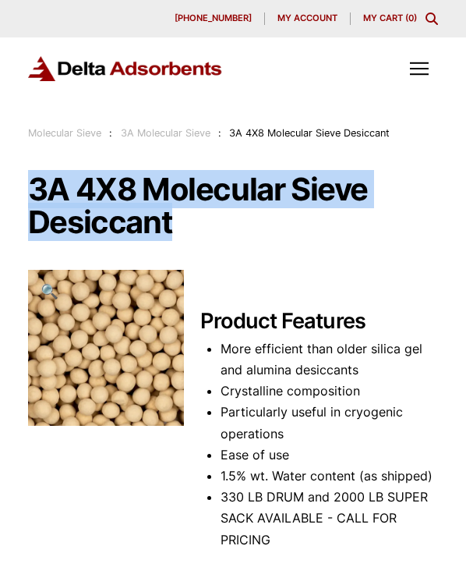
drag, startPoint x: 30, startPoint y: 184, endPoint x: 173, endPoint y: 217, distance: 147.3
click at [173, 217] on h1 "3A 4X8 Molecular Sieve Desiccant" at bounding box center [233, 205] width 410 height 65
copy h1 "3A 4X8 Molecular Sieve Desiccant"
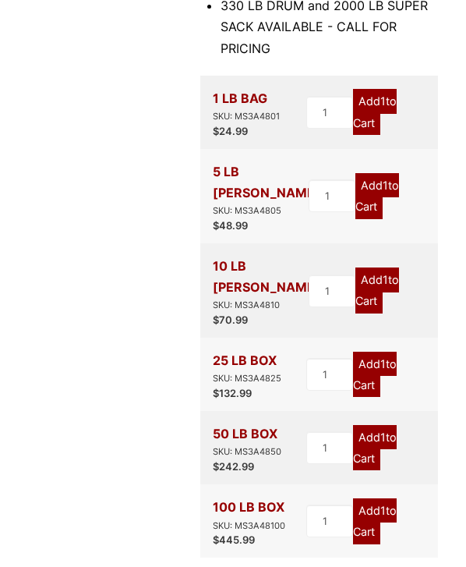
scroll to position [494, 0]
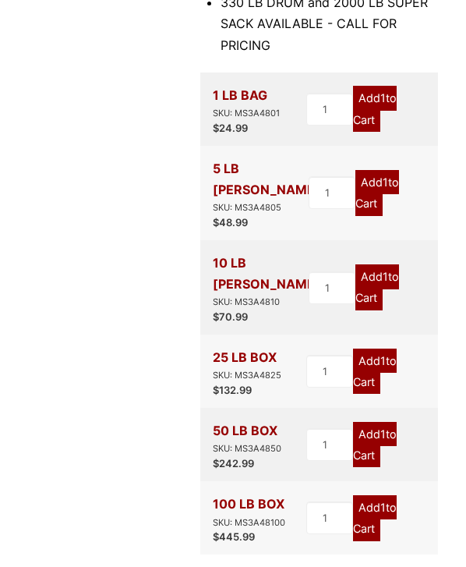
drag, startPoint x: 214, startPoint y: 462, endPoint x: 293, endPoint y: 460, distance: 79.5
click at [293, 493] on div "100 LB BOX SKU: MS3A48100 $ 445.99" at bounding box center [260, 517] width 94 height 48
copy div "100 LB BOX"
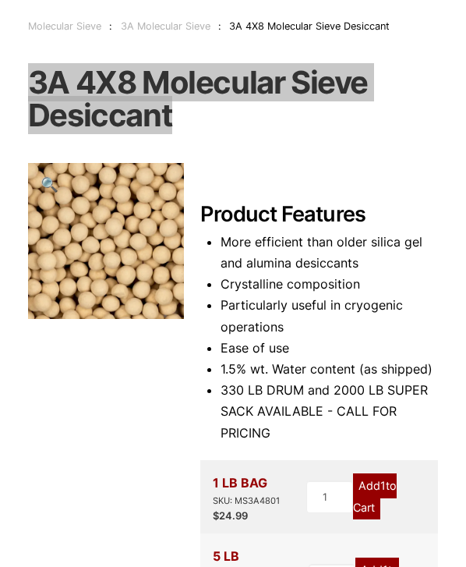
scroll to position [0, 0]
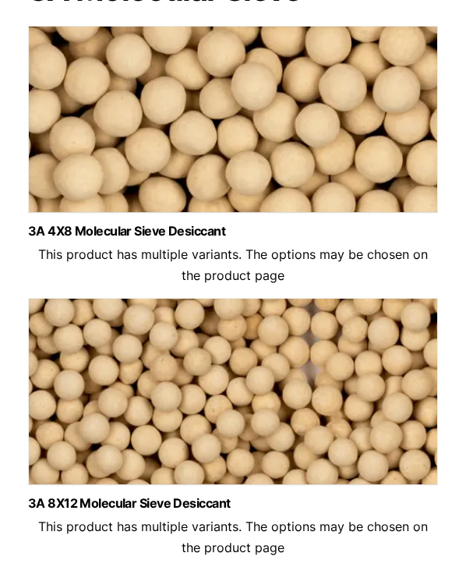
click at [190, 386] on img at bounding box center [233, 395] width 410 height 195
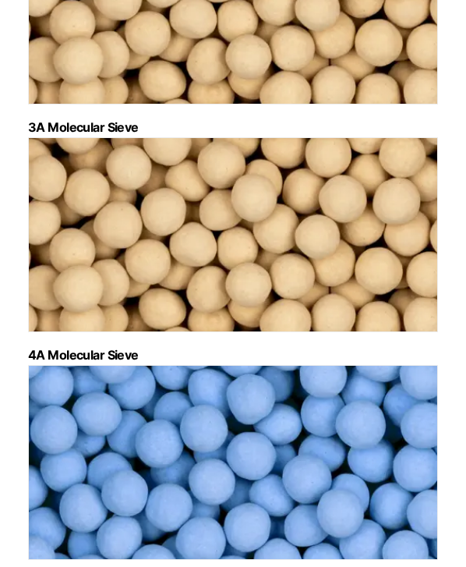
scroll to position [602, 0]
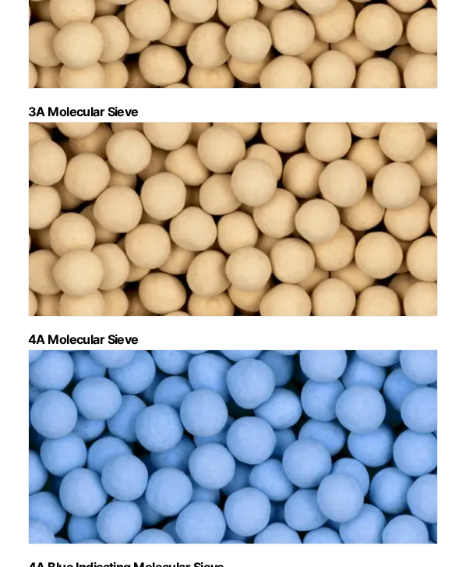
click at [128, 209] on img "Visit product category 4A Molecular Sieve" at bounding box center [233, 219] width 410 height 195
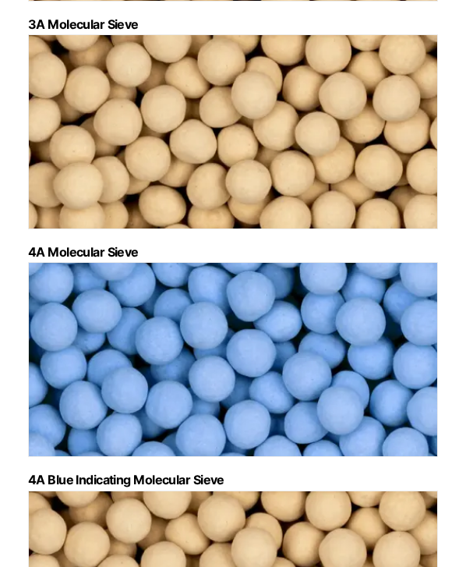
scroll to position [694, 0]
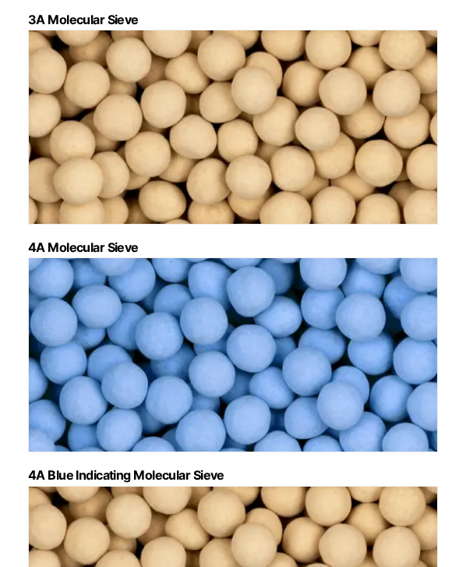
click at [200, 336] on img "Visit product category 4A Blue Indicating Molecular Sieve" at bounding box center [233, 354] width 410 height 195
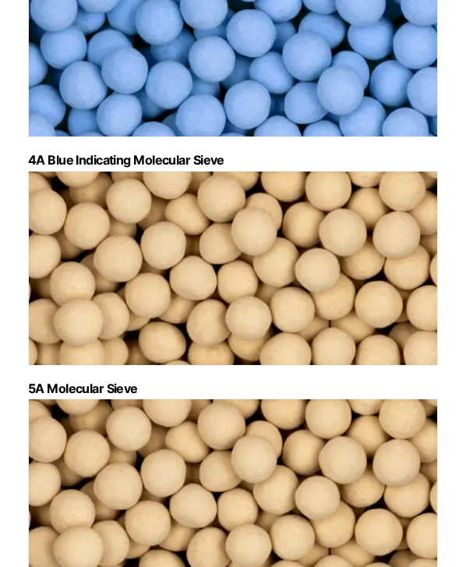
scroll to position [1015, 0]
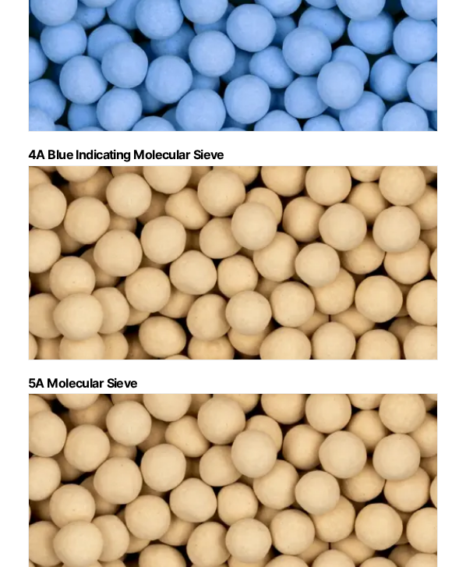
click at [192, 239] on img "Visit product category 5A Molecular Sieve" at bounding box center [233, 262] width 410 height 195
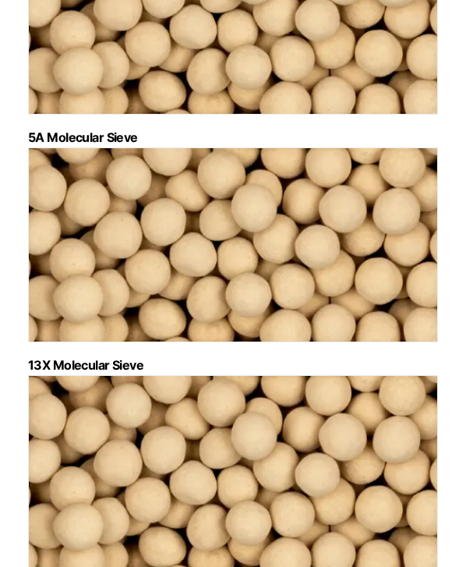
scroll to position [1278, 0]
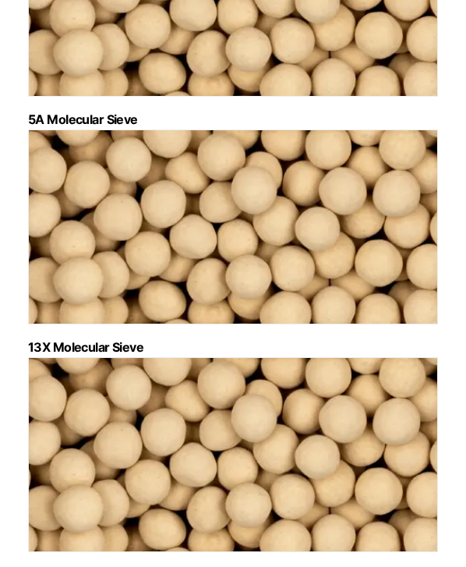
click at [200, 246] on img "Visit product category 13X Molecular Sieve" at bounding box center [233, 226] width 410 height 195
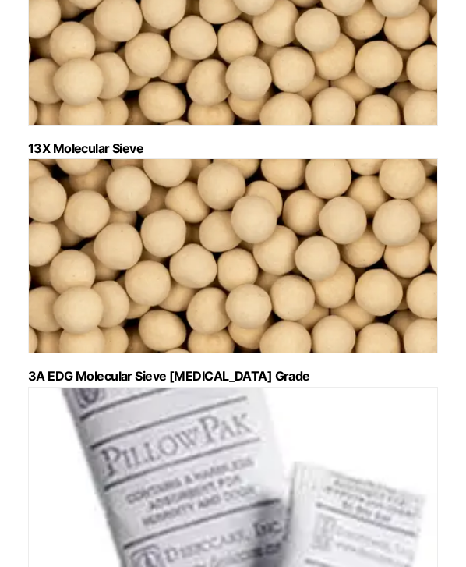
scroll to position [1487, 0]
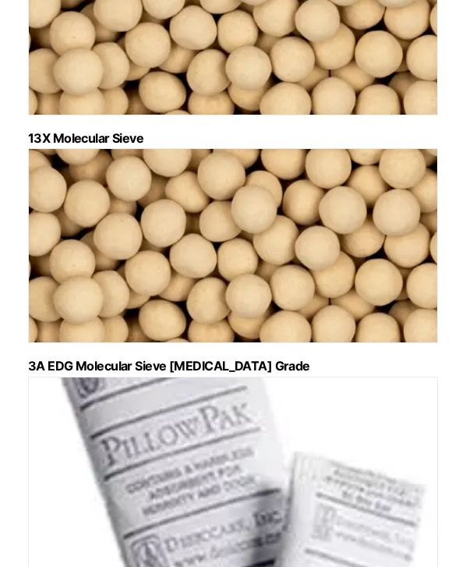
click at [156, 287] on img "Visit product category 3A EDG Molecular Sieve Ethanol Grade" at bounding box center [233, 245] width 410 height 195
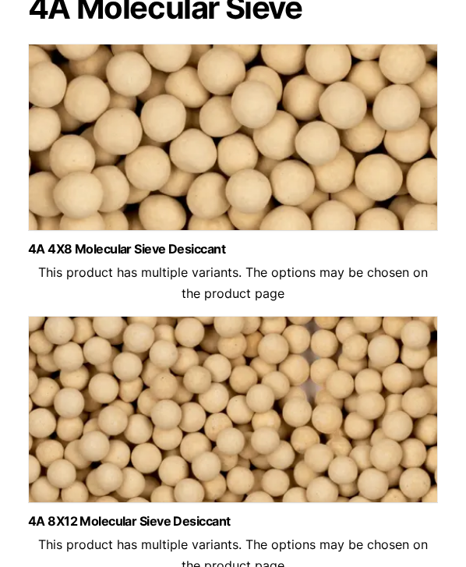
scroll to position [183, 0]
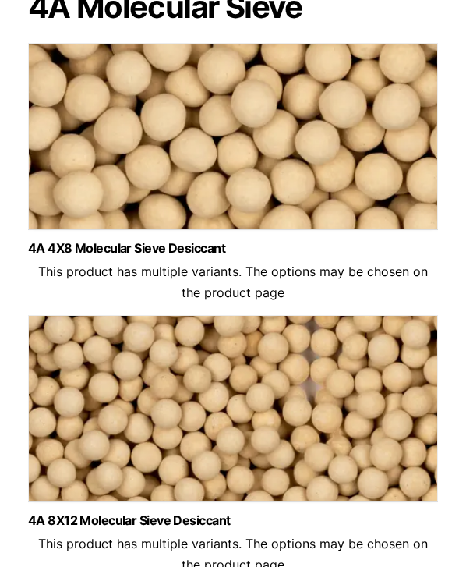
click at [141, 195] on img at bounding box center [233, 140] width 410 height 195
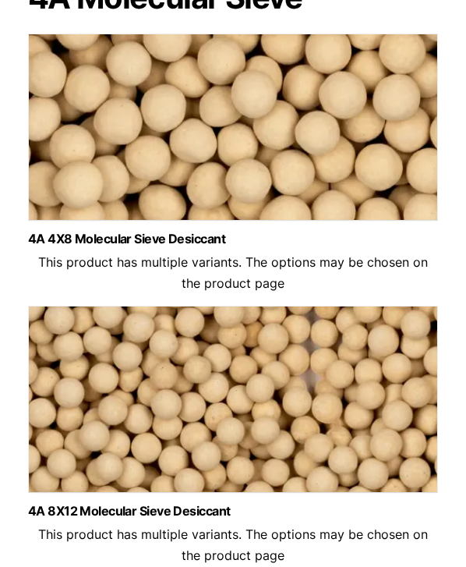
click at [135, 185] on img at bounding box center [233, 131] width 410 height 195
click at [224, 390] on img at bounding box center [233, 403] width 410 height 195
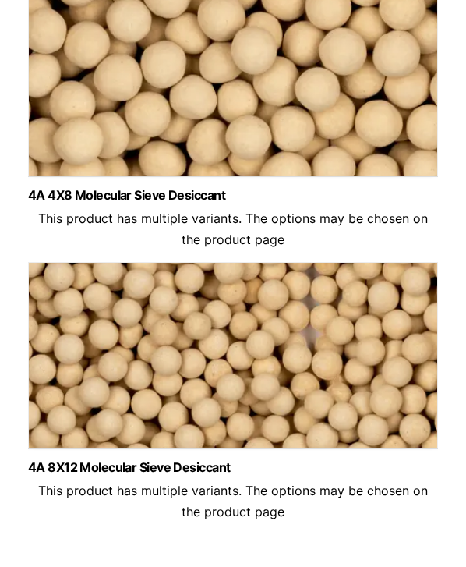
scroll to position [0, 0]
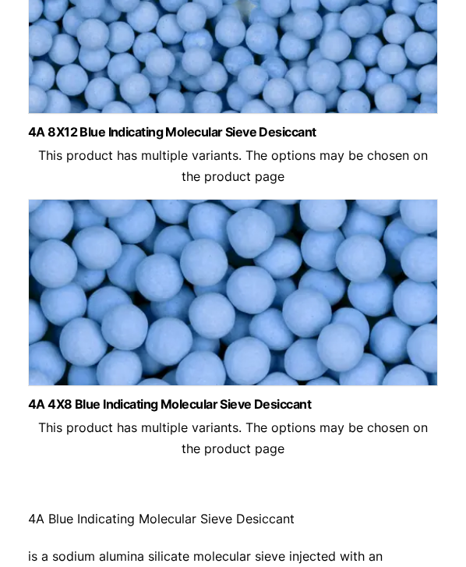
scroll to position [273, 0]
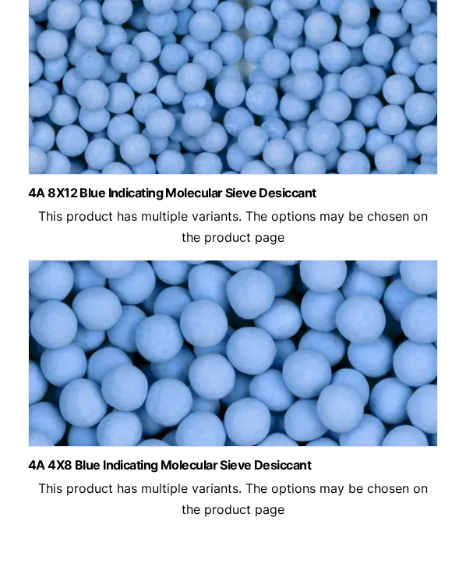
click at [207, 145] on img at bounding box center [233, 85] width 410 height 195
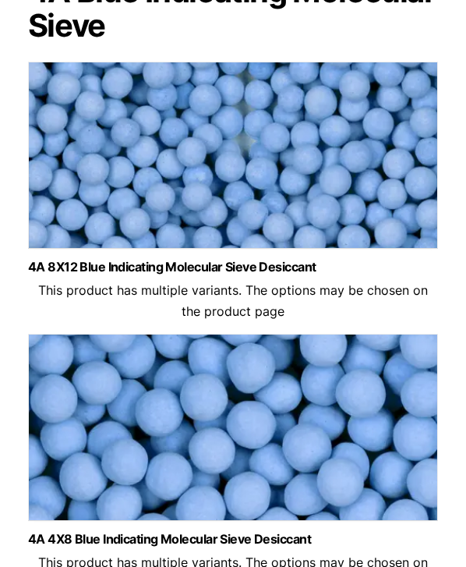
scroll to position [235, 0]
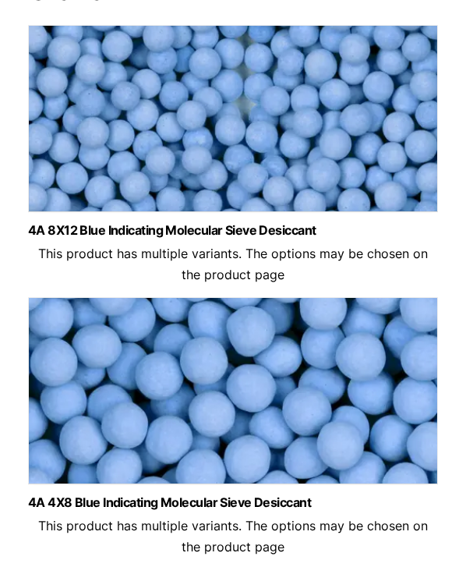
click at [228, 377] on img at bounding box center [233, 394] width 410 height 195
click at [200, 164] on img at bounding box center [233, 122] width 410 height 195
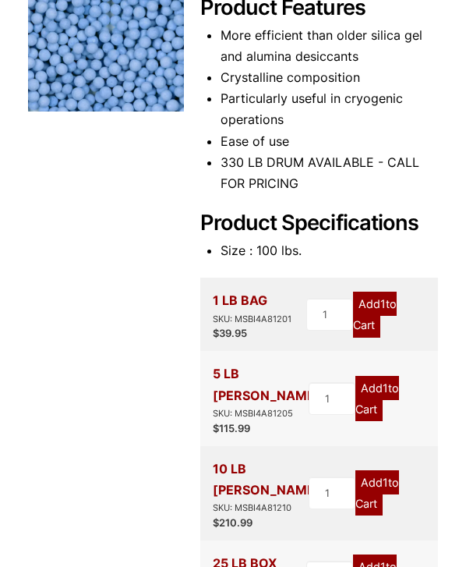
scroll to position [217, 0]
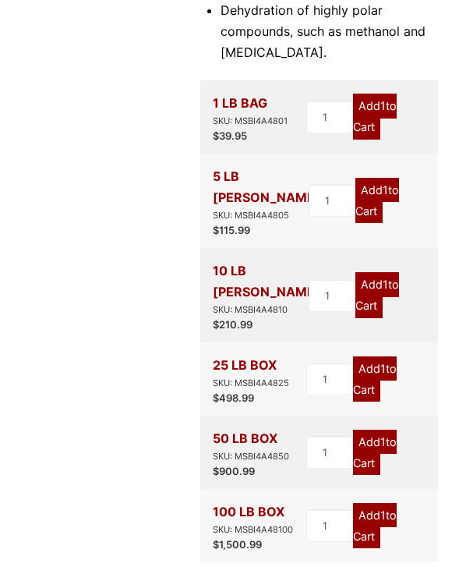
scroll to position [523, 0]
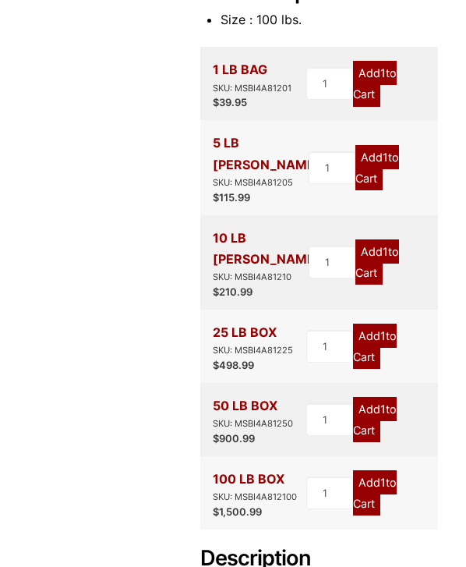
scroll to position [550, 0]
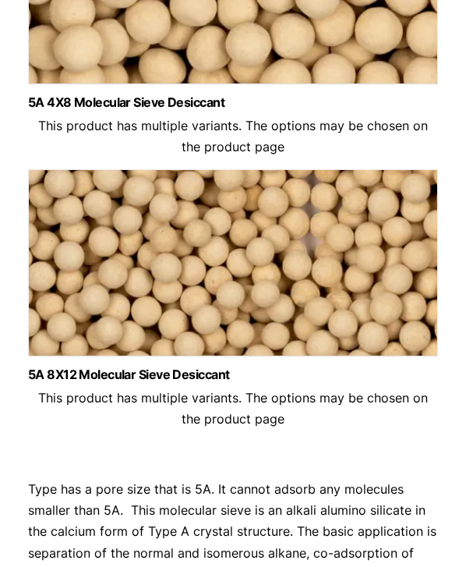
scroll to position [243, 0]
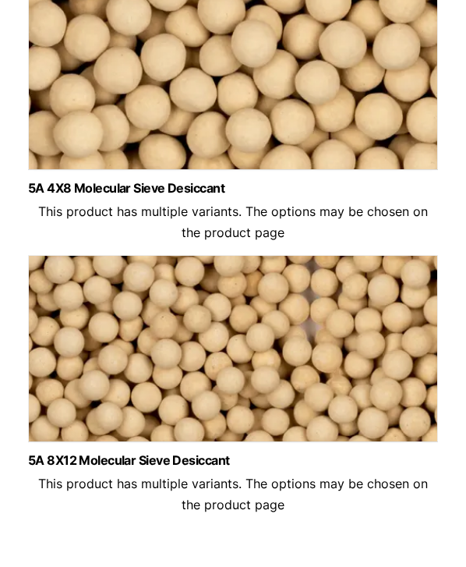
click at [201, 132] on img at bounding box center [233, 80] width 410 height 195
click at [294, 150] on img at bounding box center [233, 80] width 410 height 195
click at [253, 320] on img at bounding box center [233, 352] width 410 height 195
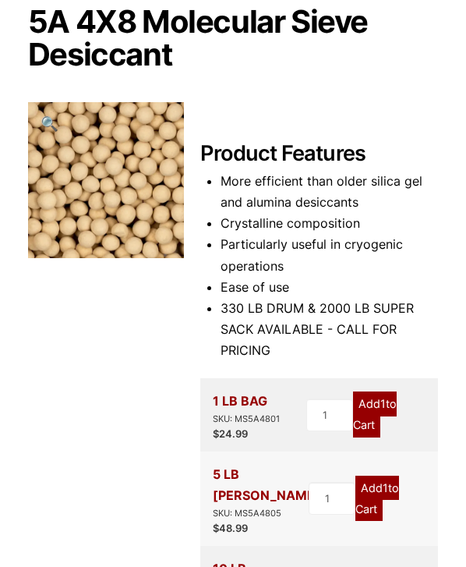
scroll to position [132, 0]
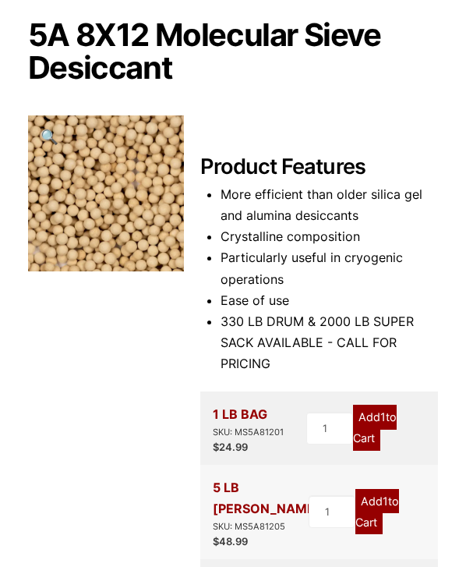
scroll to position [19, 0]
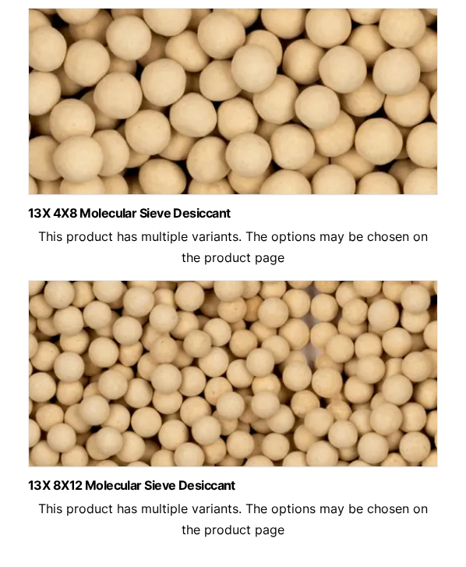
scroll to position [187, 0]
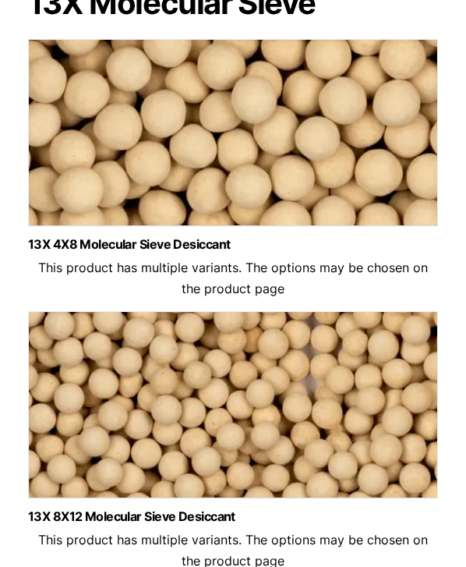
click at [206, 167] on img at bounding box center [233, 136] width 410 height 195
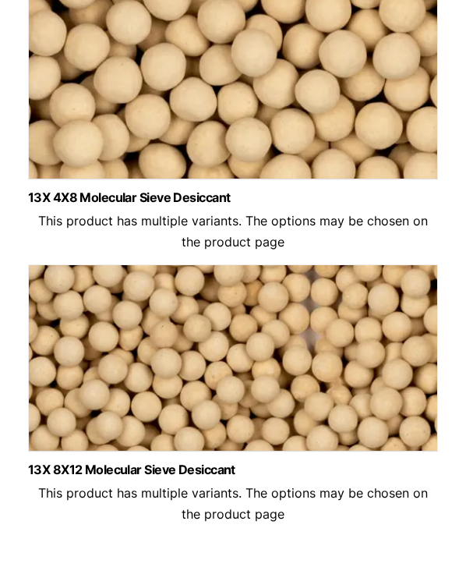
scroll to position [224, 0]
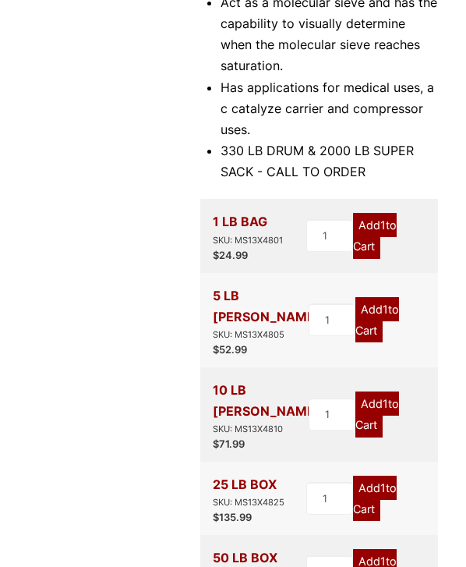
scroll to position [187, 0]
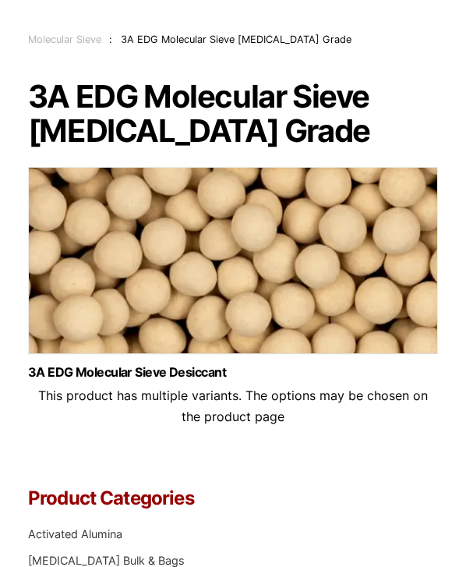
scroll to position [100, 0]
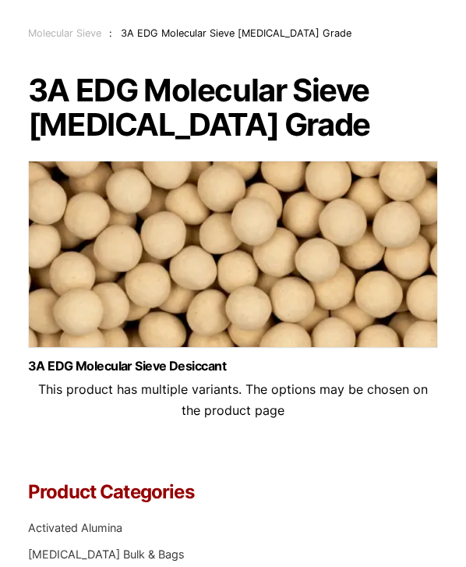
click at [156, 287] on img at bounding box center [233, 258] width 410 height 195
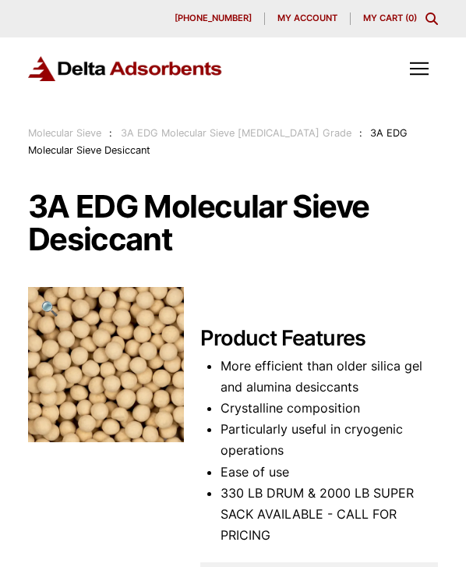
click at [46, 68] on img at bounding box center [125, 69] width 195 height 26
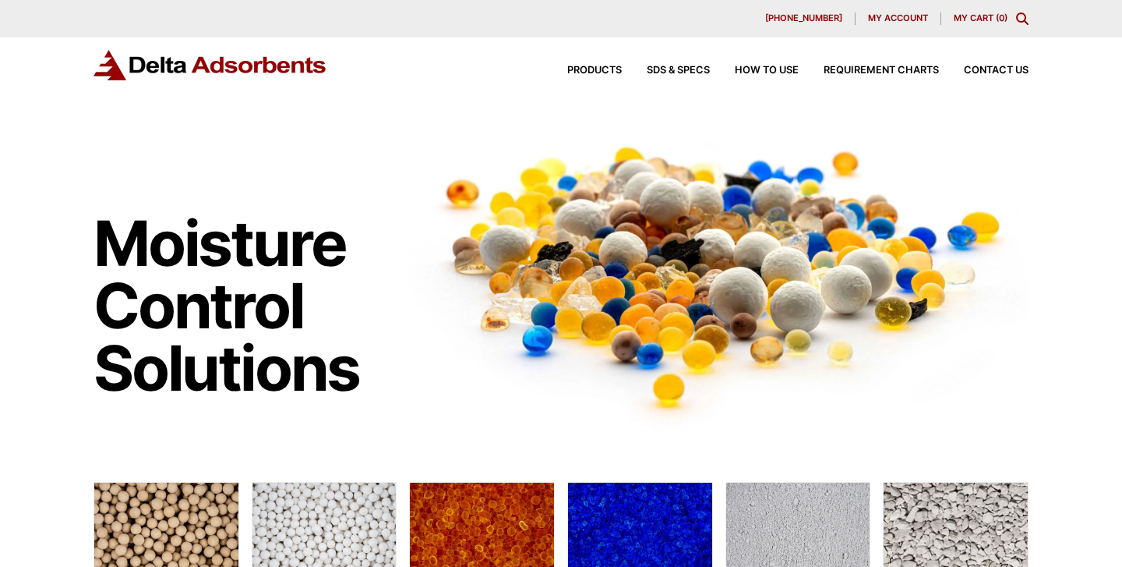
click at [150, 65] on img at bounding box center [211, 65] width 234 height 30
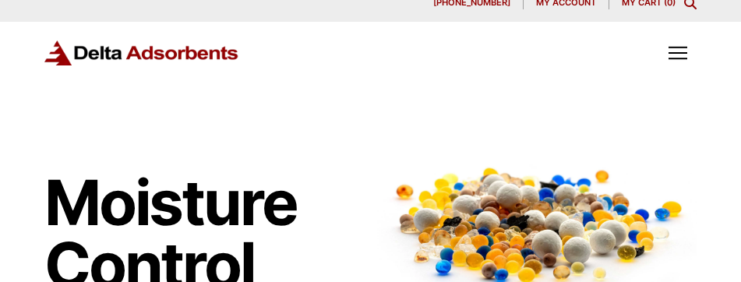
scroll to position [16, 0]
